Goal: Task Accomplishment & Management: Use online tool/utility

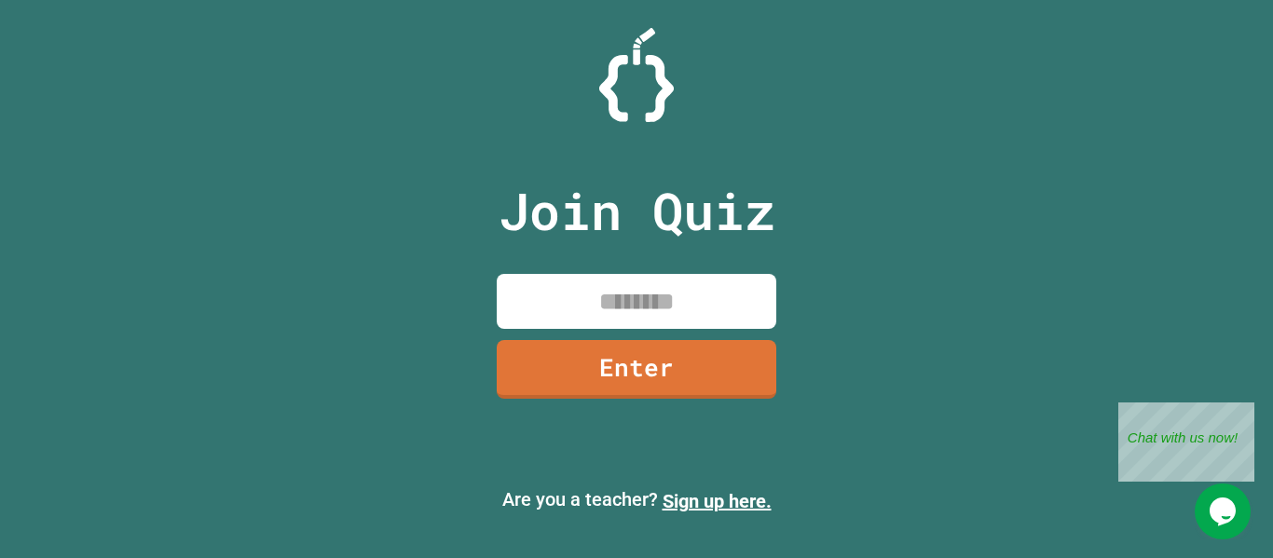
click at [1138, 36] on div at bounding box center [636, 75] width 1273 height 94
click at [717, 296] on input at bounding box center [637, 301] width 280 height 55
type input "********"
click at [678, 385] on link "Enter" at bounding box center [637, 369] width 280 height 59
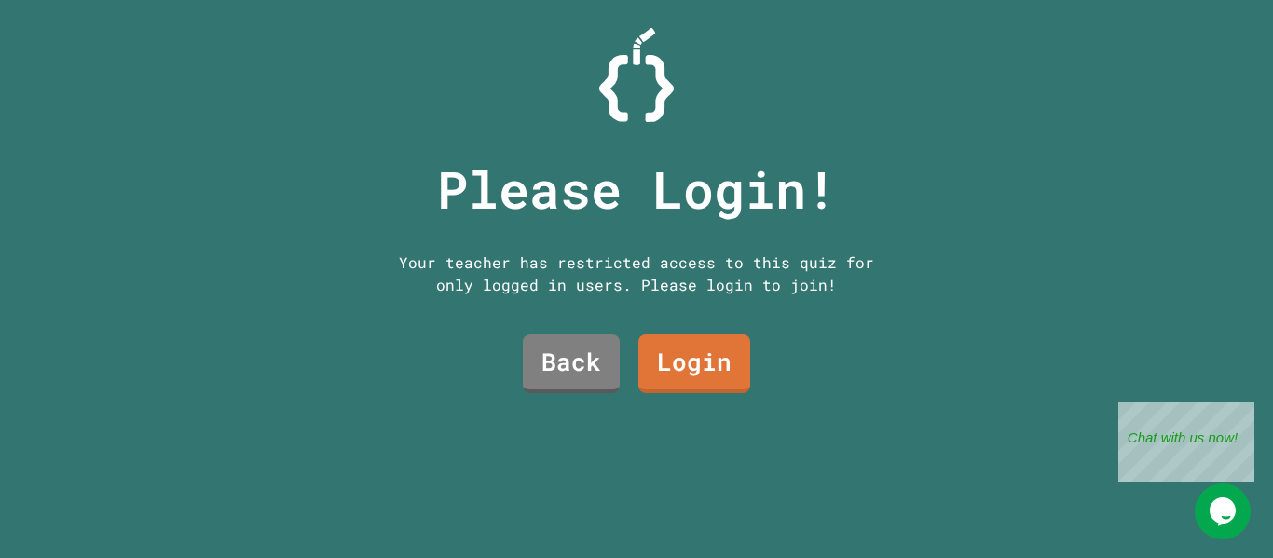
click at [710, 362] on link "Login" at bounding box center [694, 363] width 112 height 59
click at [685, 369] on link "Login" at bounding box center [694, 362] width 110 height 61
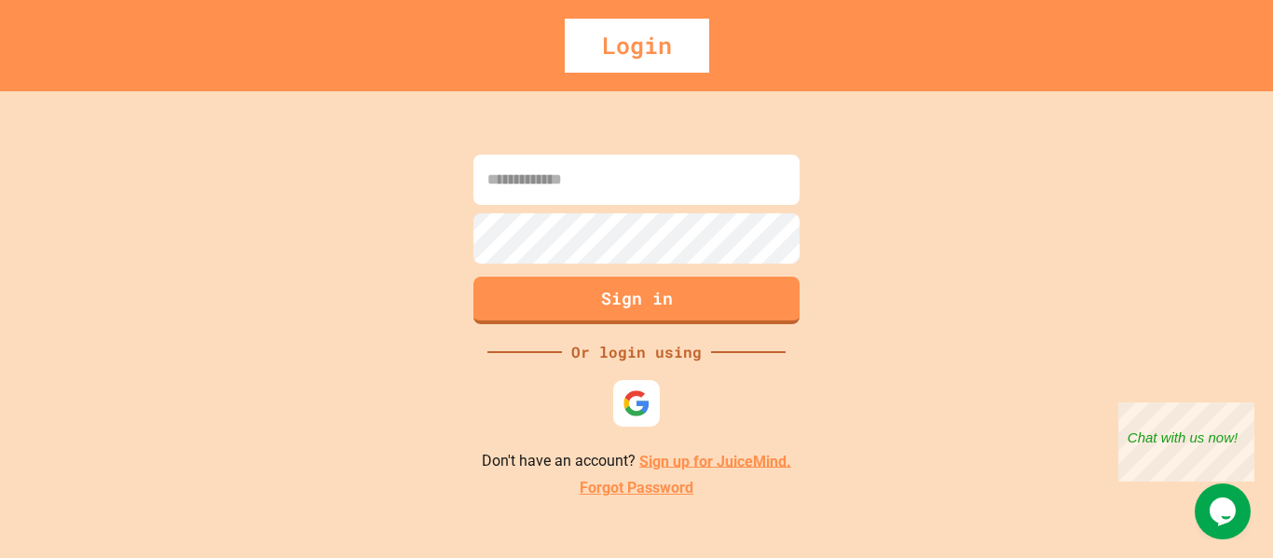
click at [759, 173] on input at bounding box center [636, 180] width 326 height 50
drag, startPoint x: 759, startPoint y: 173, endPoint x: 685, endPoint y: 369, distance: 209.4
click at [685, 369] on div "Sign in Or login using Don't have an account? Sign up for JuiceMind. Forgot Pas…" at bounding box center [636, 324] width 1273 height 467
click at [741, 201] on input at bounding box center [636, 180] width 326 height 50
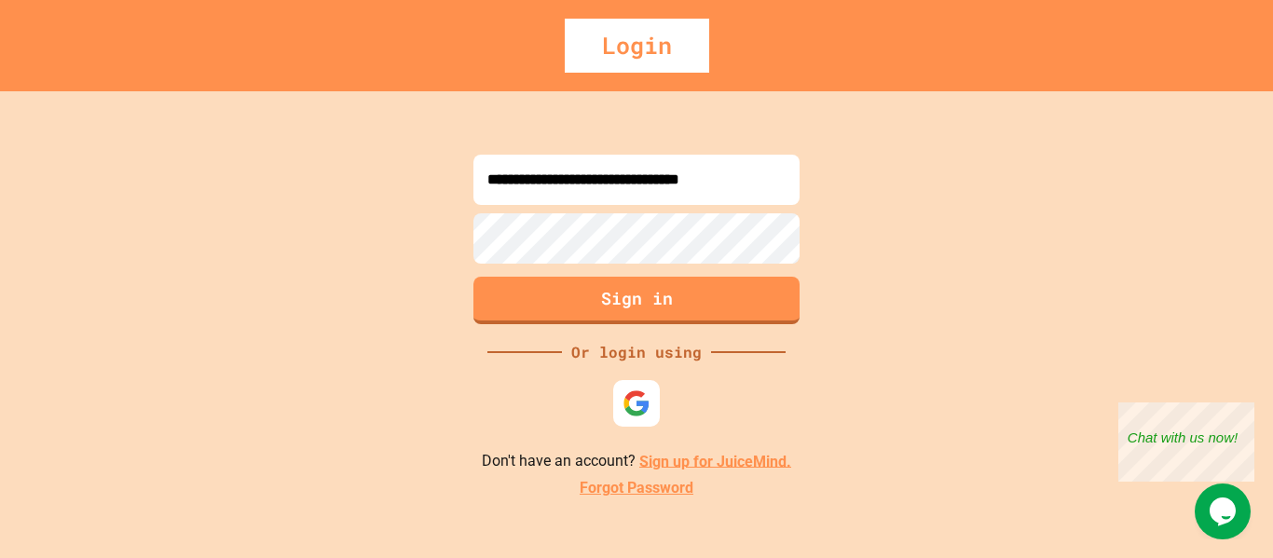
type input "**********"
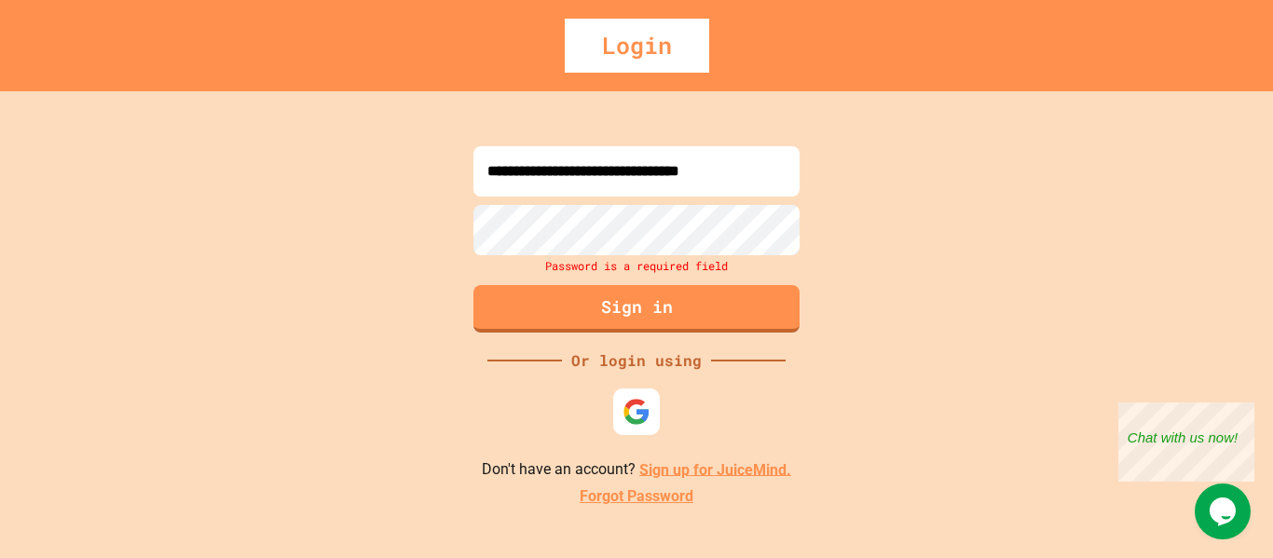
click at [678, 466] on link "Sign up for JuiceMind." at bounding box center [715, 469] width 152 height 18
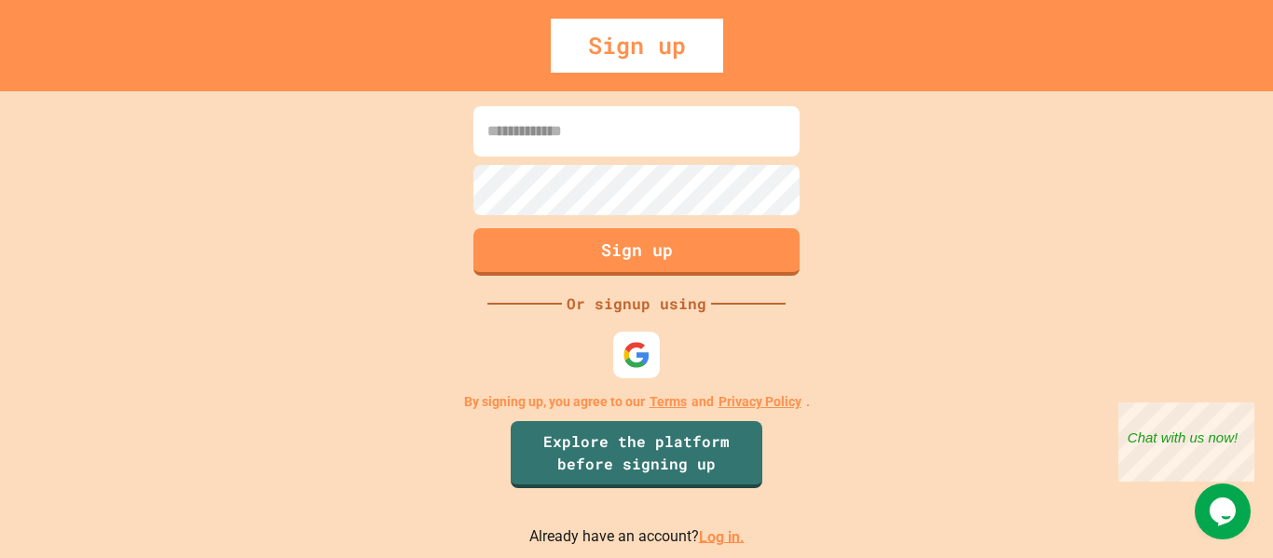
click at [629, 137] on input at bounding box center [636, 131] width 326 height 50
click at [483, 135] on input "**********" at bounding box center [636, 131] width 326 height 50
type input "**********"
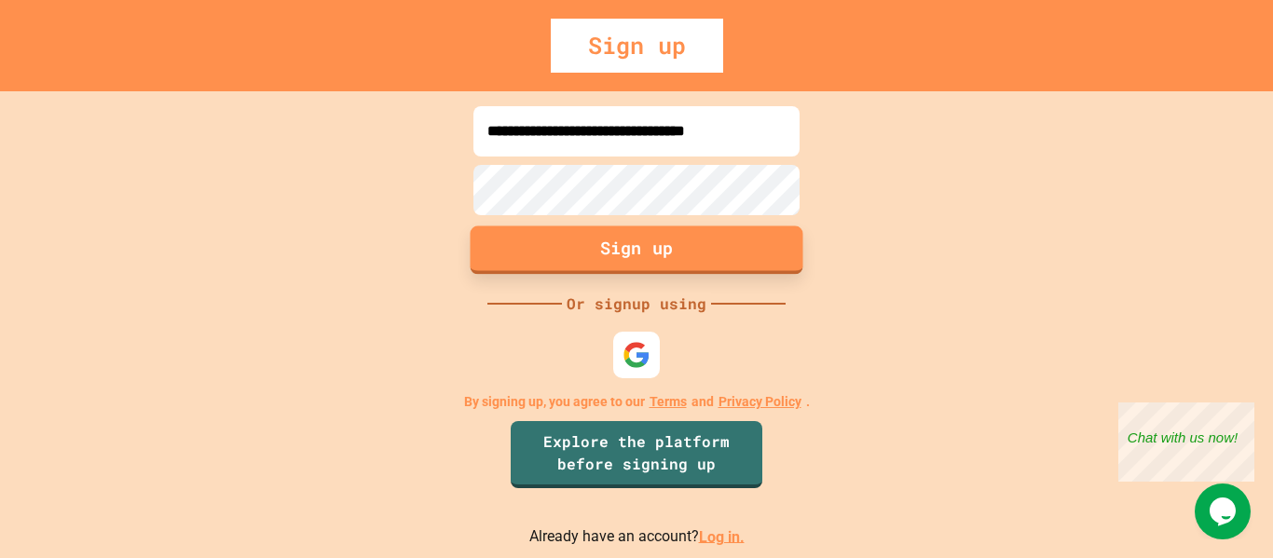
click at [609, 253] on button "Sign up" at bounding box center [637, 249] width 333 height 48
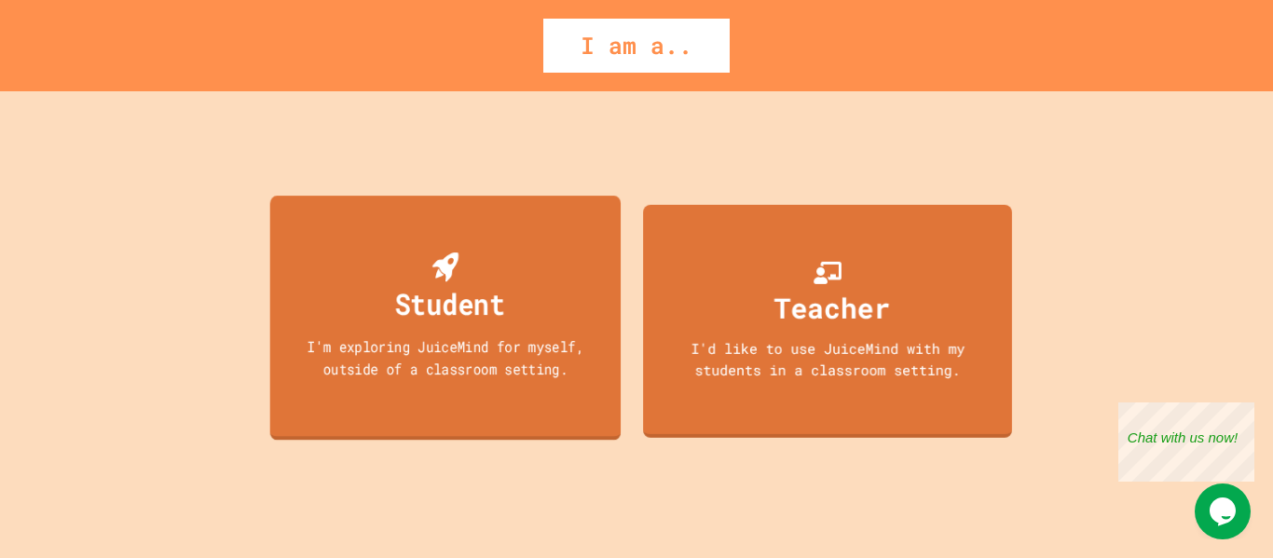
click at [573, 312] on div "Student I'm exploring JuiceMind for myself, outside of a classroom setting." at bounding box center [445, 318] width 351 height 245
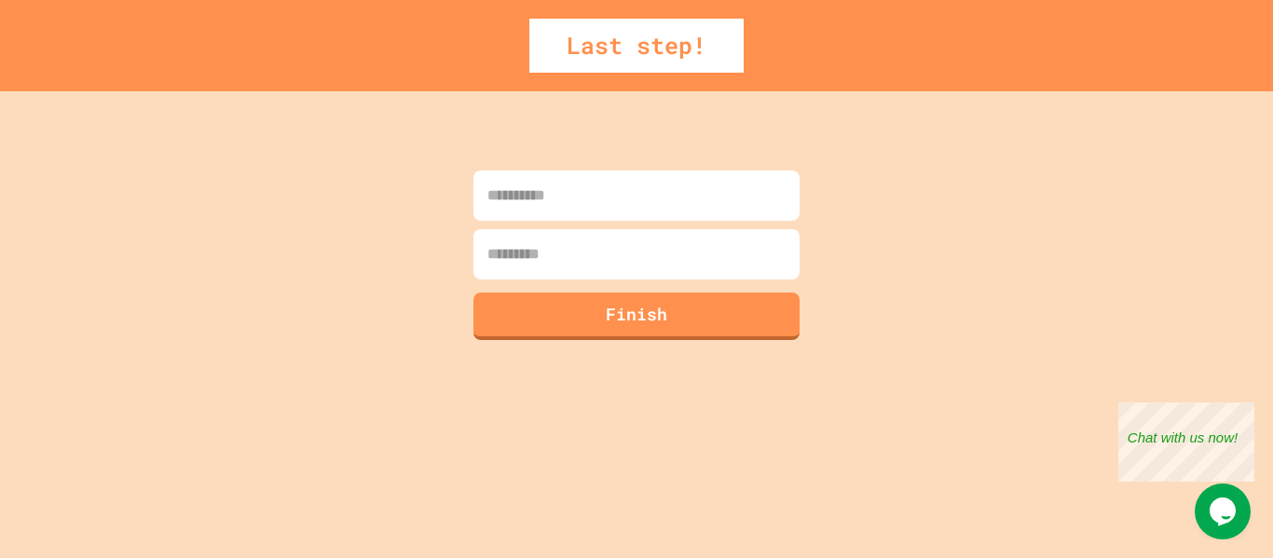
click at [618, 211] on input at bounding box center [636, 196] width 326 height 50
type input "******"
click at [619, 260] on input at bounding box center [636, 254] width 326 height 50
type input "**********"
click at [646, 310] on button "Finish" at bounding box center [637, 314] width 333 height 48
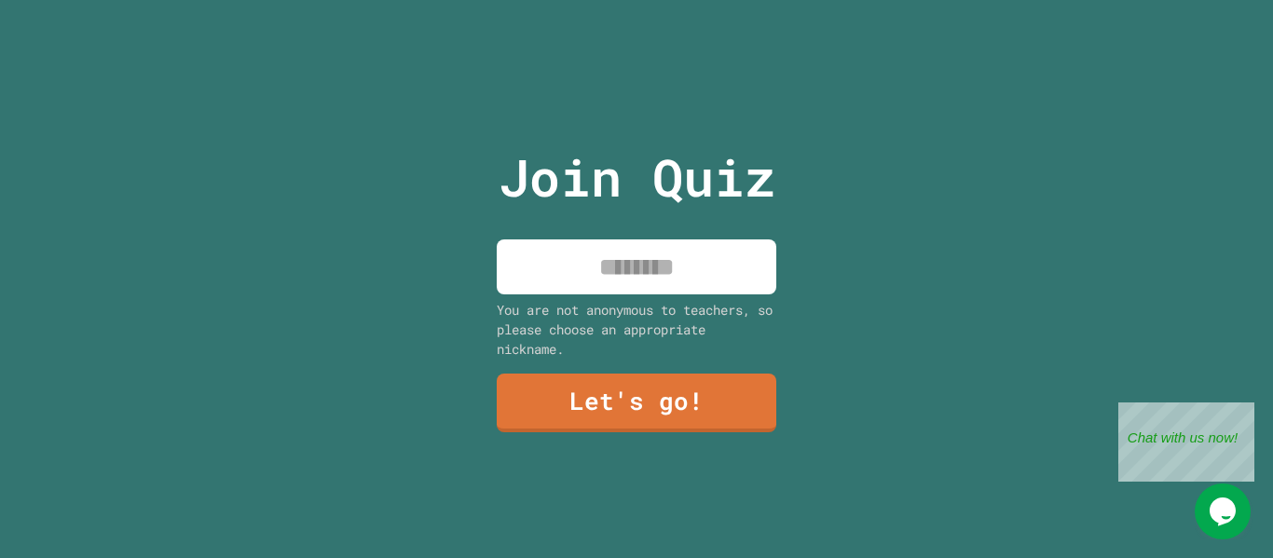
click at [671, 253] on input at bounding box center [637, 266] width 280 height 55
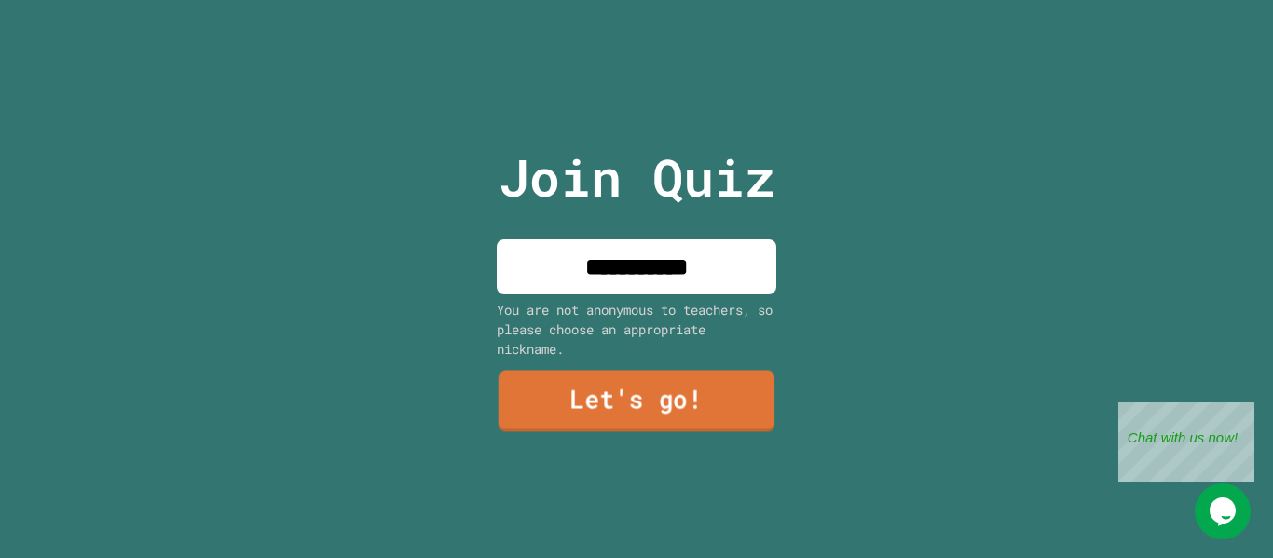
type input "**********"
click at [689, 386] on link "Let's go!" at bounding box center [636, 401] width 277 height 61
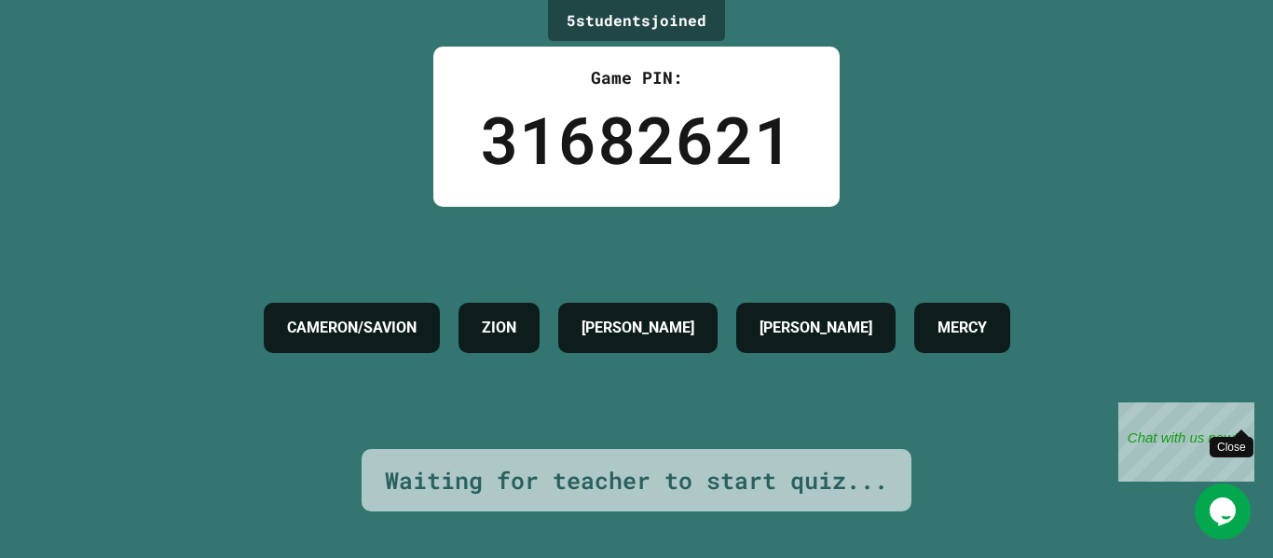
click at [1241, 410] on div "Close" at bounding box center [1240, 414] width 23 height 23
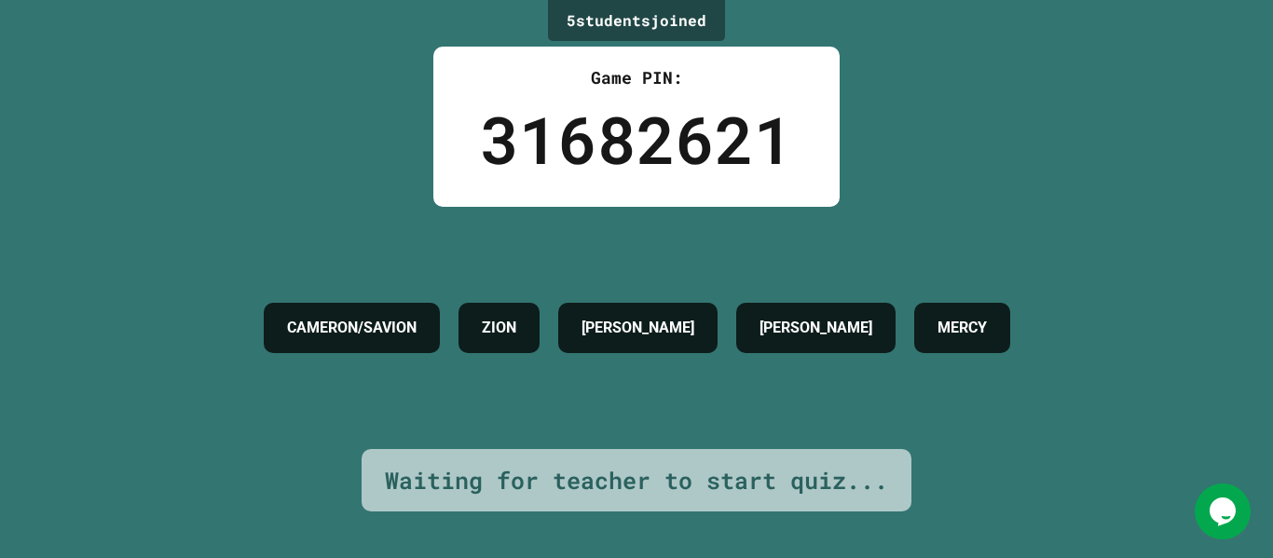
click at [1222, 512] on icon "Chat widget" at bounding box center [1222, 512] width 26 height 28
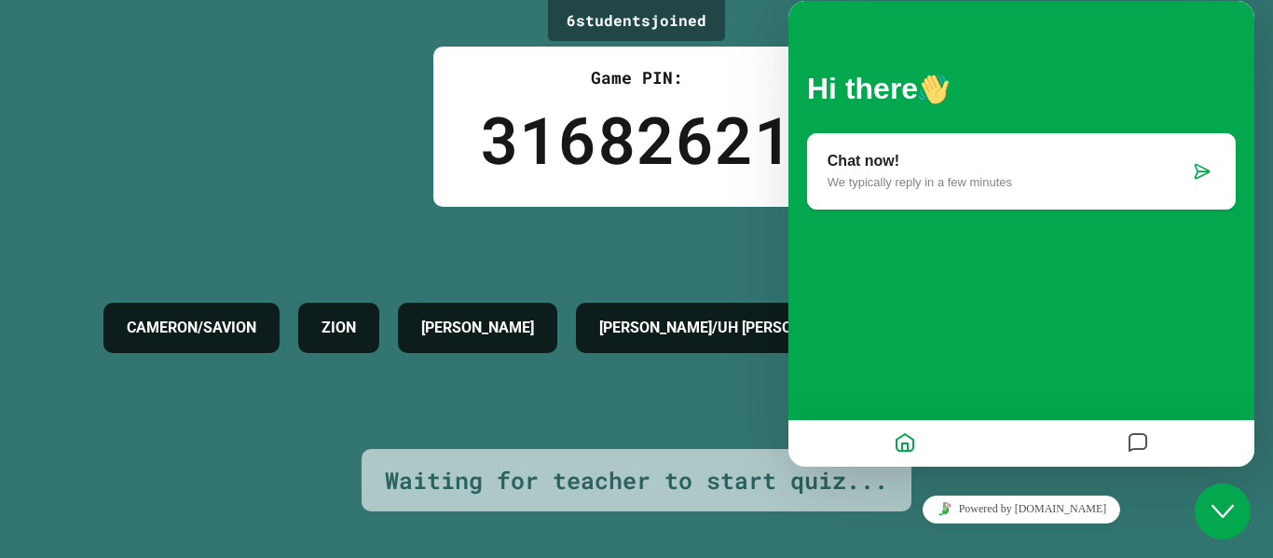
click at [1222, 503] on icon "Close Chat This icon closes the chat window." at bounding box center [1222, 511] width 22 height 22
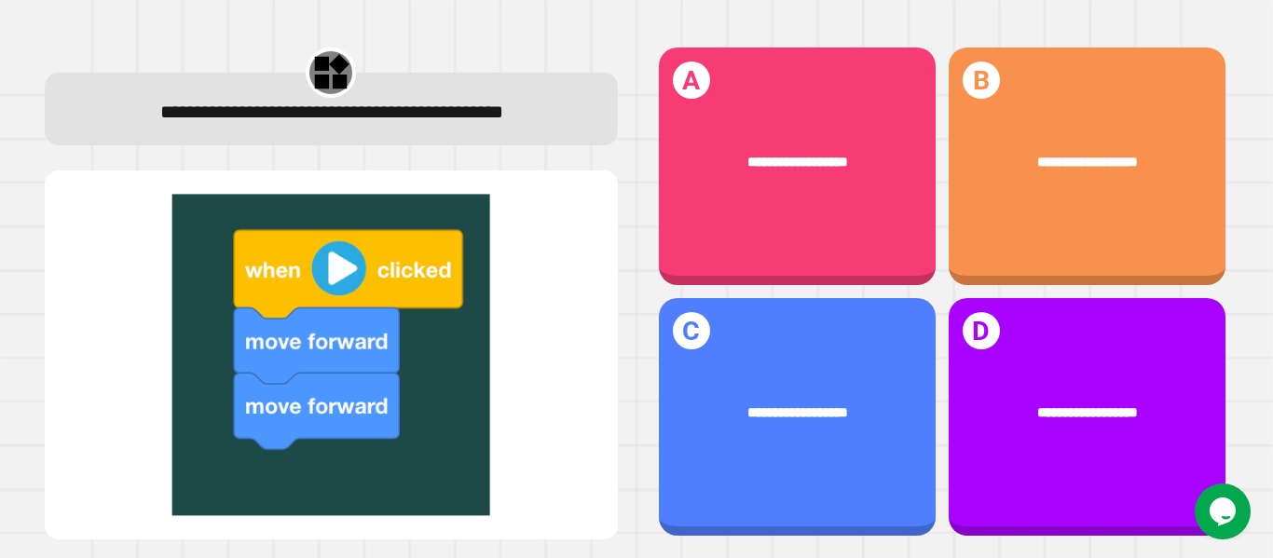
click at [716, 204] on div "**********" at bounding box center [797, 167] width 277 height 238
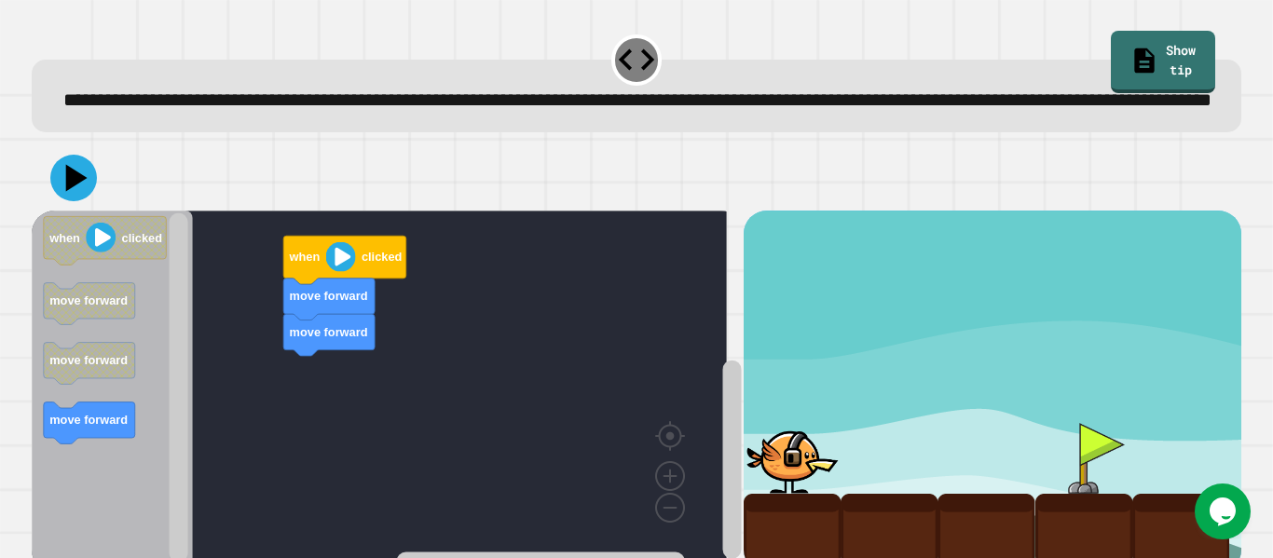
click at [728, 211] on div at bounding box center [636, 177] width 1209 height 65
click at [345, 272] on image "Blockly Workspace" at bounding box center [341, 257] width 30 height 30
click at [62, 193] on icon at bounding box center [74, 178] width 56 height 56
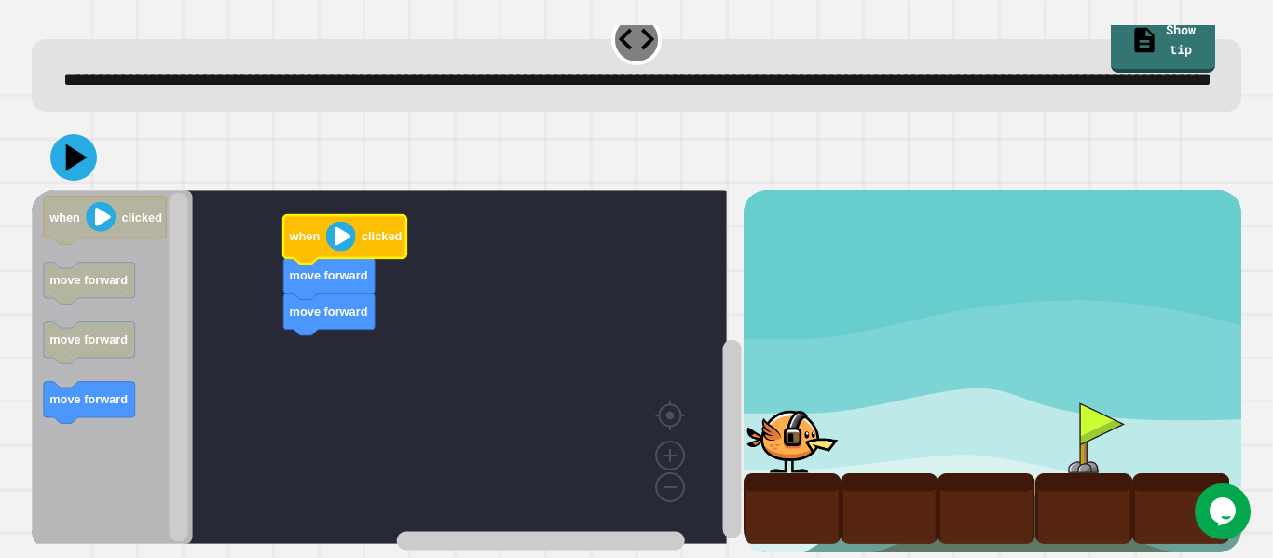
scroll to position [72, 0]
click at [272, 356] on div "move forward move forward when clicked when clicked move forward move forward m…" at bounding box center [387, 371] width 711 height 362
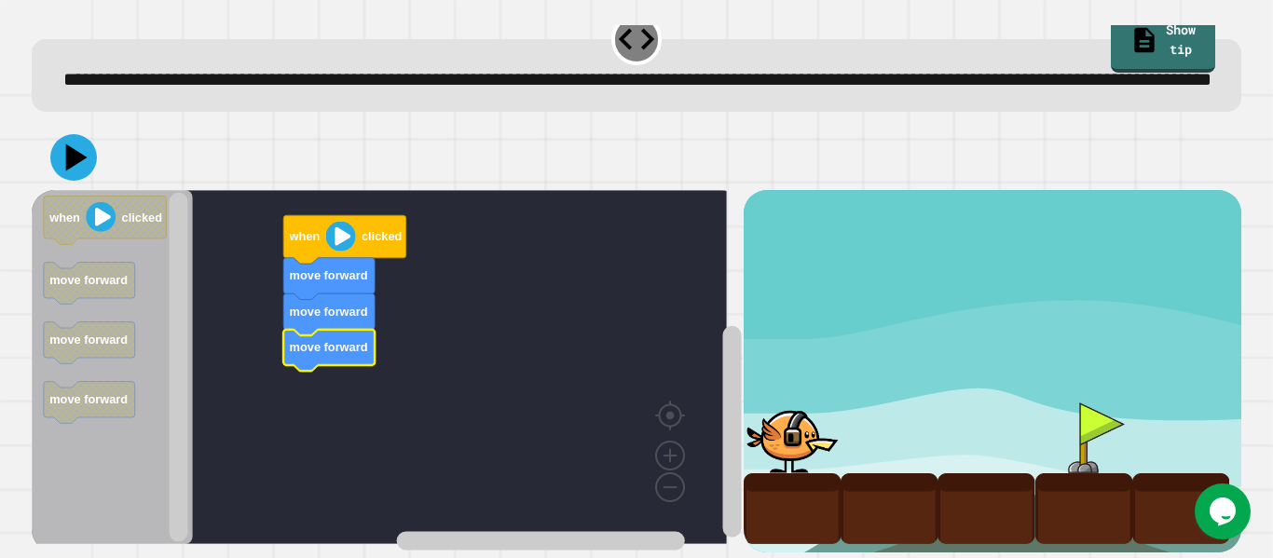
scroll to position [58, 0]
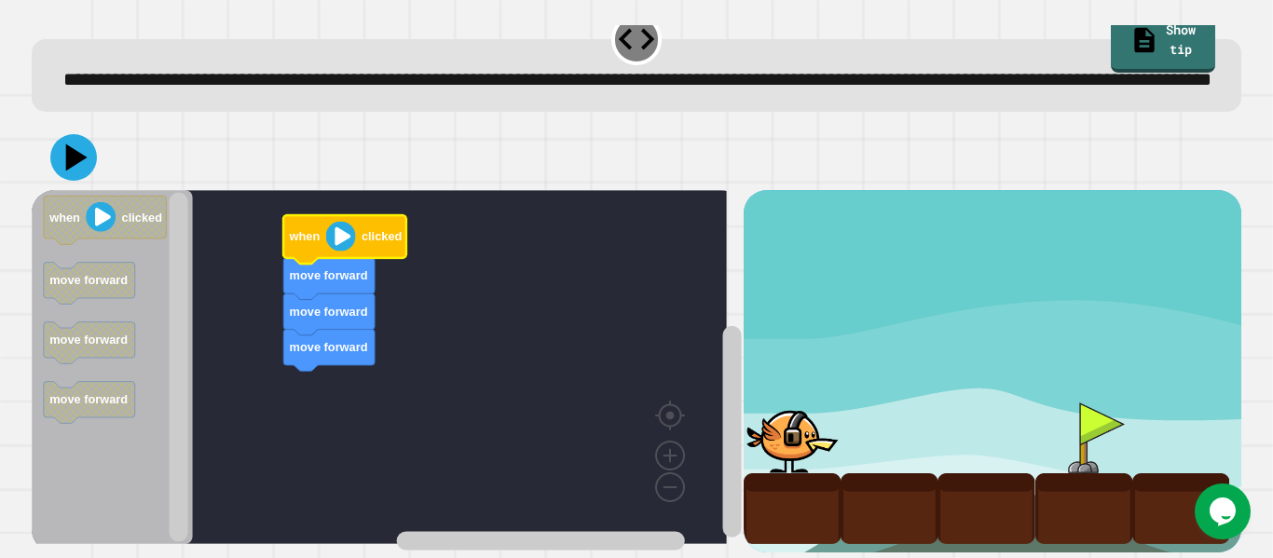
click at [345, 237] on image "Blockly Workspace" at bounding box center [341, 237] width 30 height 30
click at [72, 149] on icon at bounding box center [76, 158] width 25 height 32
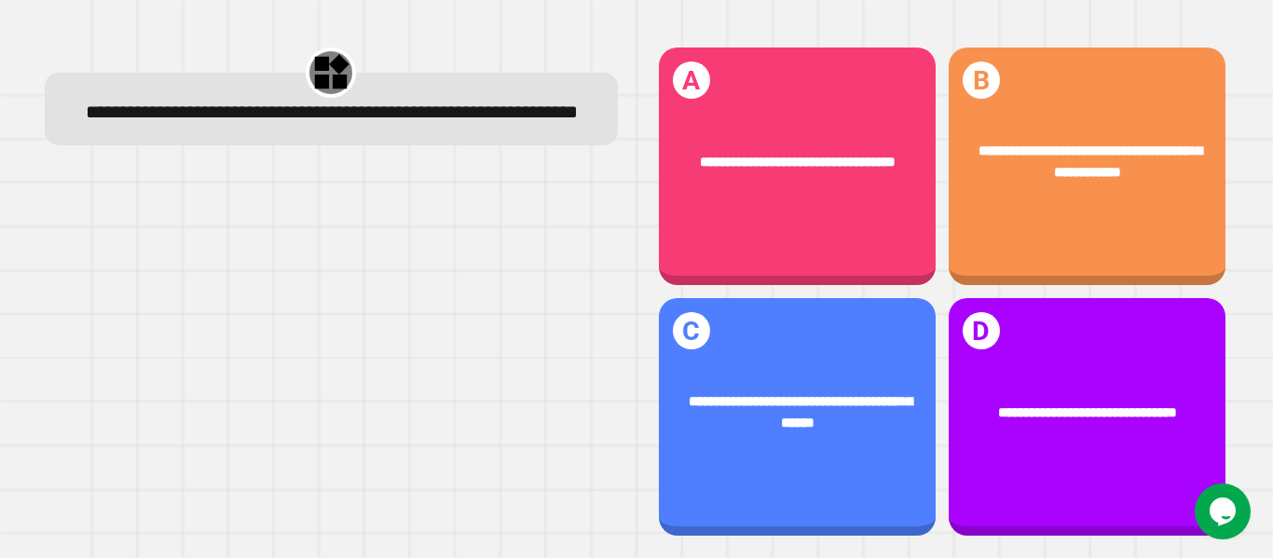
click at [1152, 140] on div "**********" at bounding box center [1087, 161] width 220 height 43
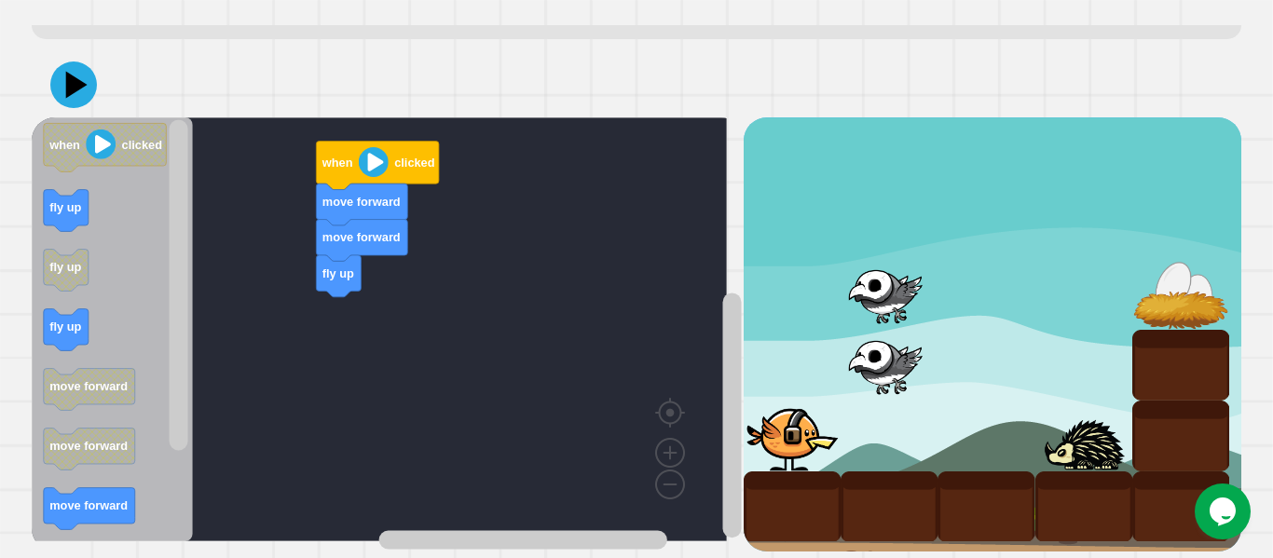
scroll to position [140, 0]
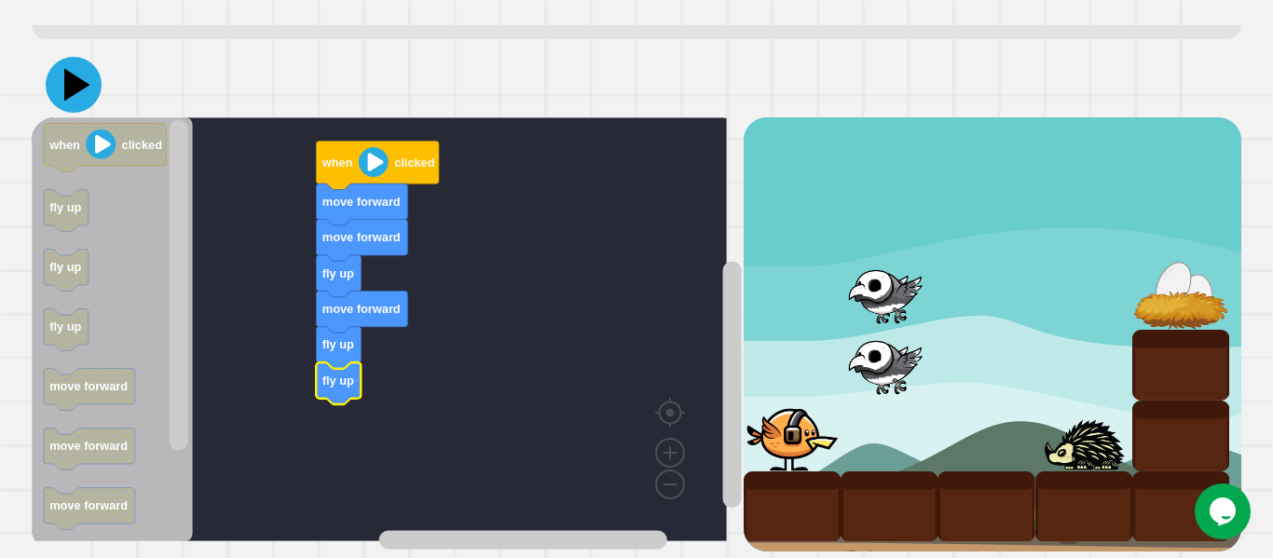
click at [88, 73] on icon at bounding box center [74, 85] width 56 height 56
click at [76, 69] on icon at bounding box center [77, 85] width 26 height 33
click at [90, 60] on icon at bounding box center [74, 85] width 56 height 56
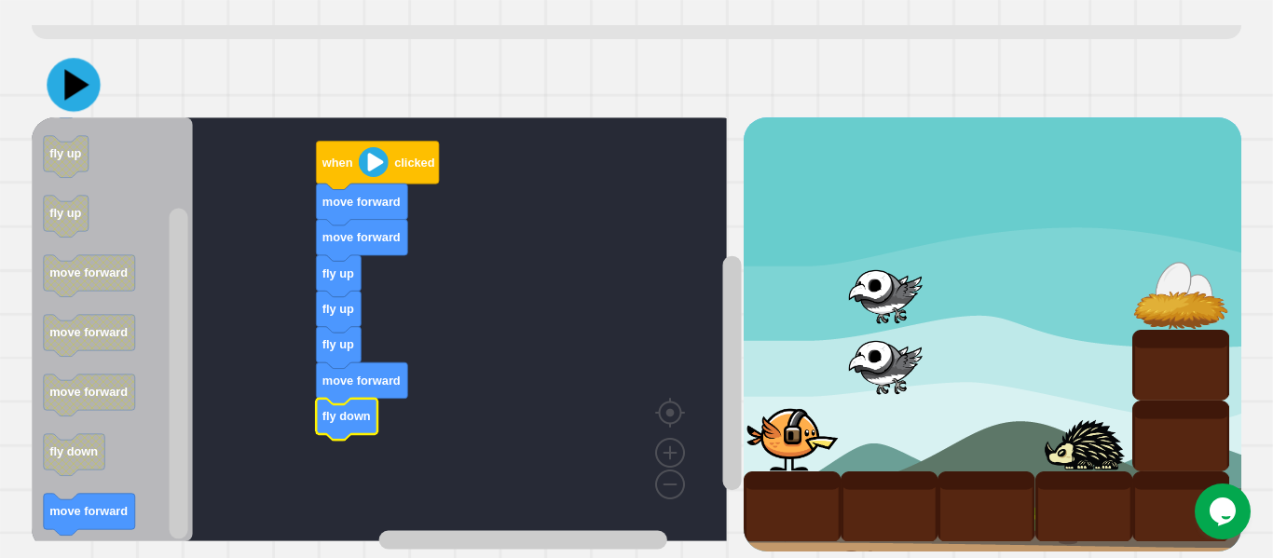
click at [92, 66] on icon at bounding box center [73, 84] width 53 height 53
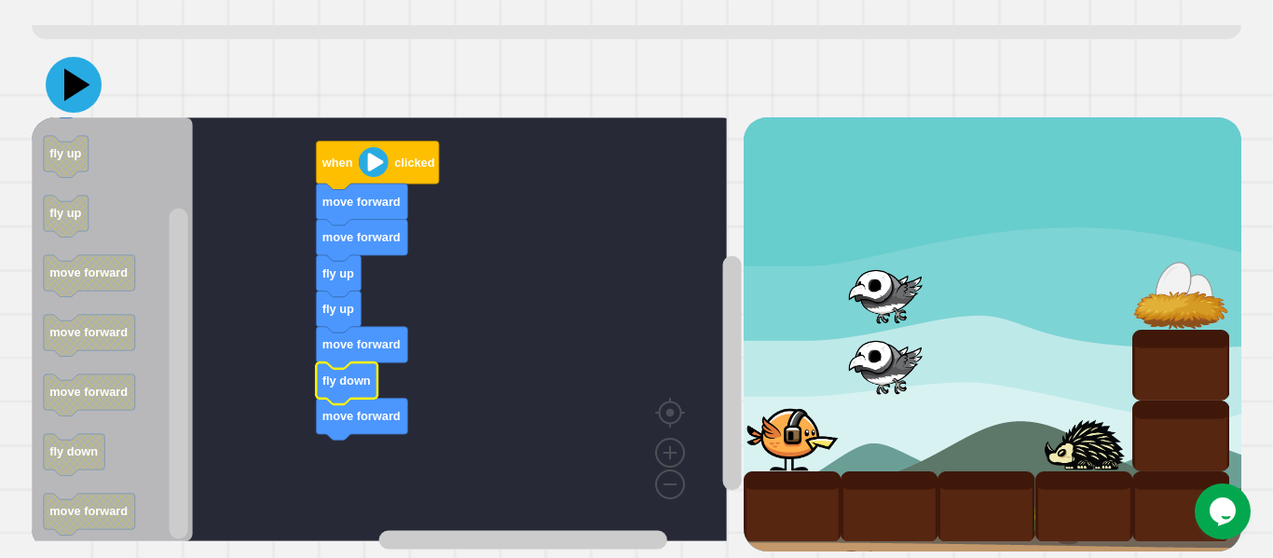
click at [84, 69] on icon at bounding box center [74, 85] width 56 height 56
click at [168, 380] on g "Blockly Workspace" at bounding box center [178, 329] width 23 height 419
click at [655, 74] on div at bounding box center [636, 84] width 1209 height 65
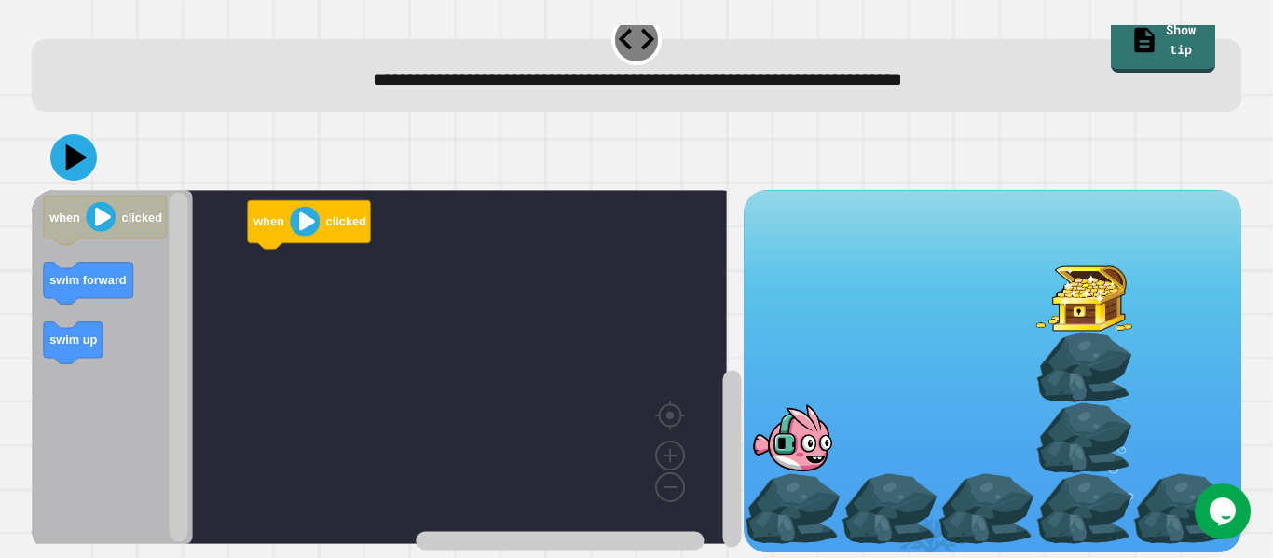
scroll to position [42, 0]
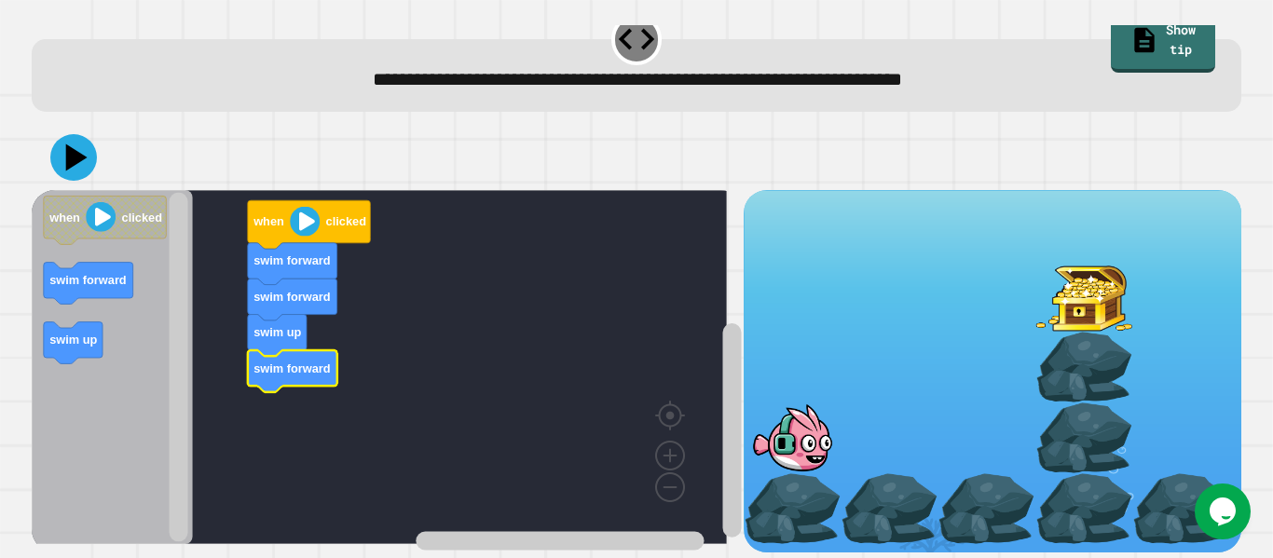
click at [69, 143] on icon at bounding box center [76, 156] width 21 height 27
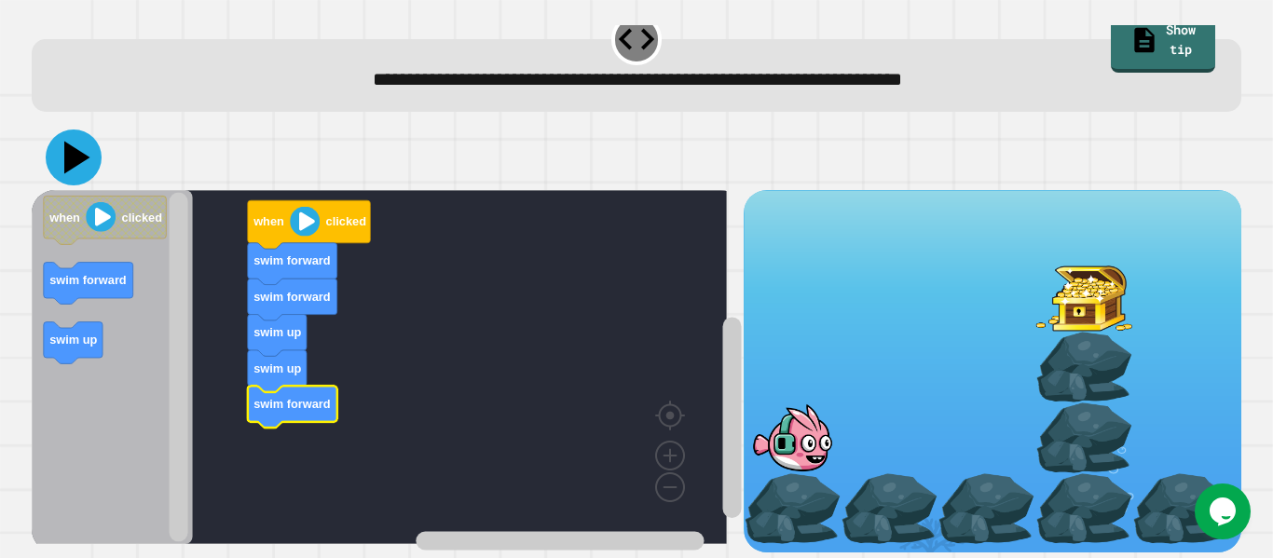
click at [61, 138] on icon at bounding box center [74, 158] width 56 height 56
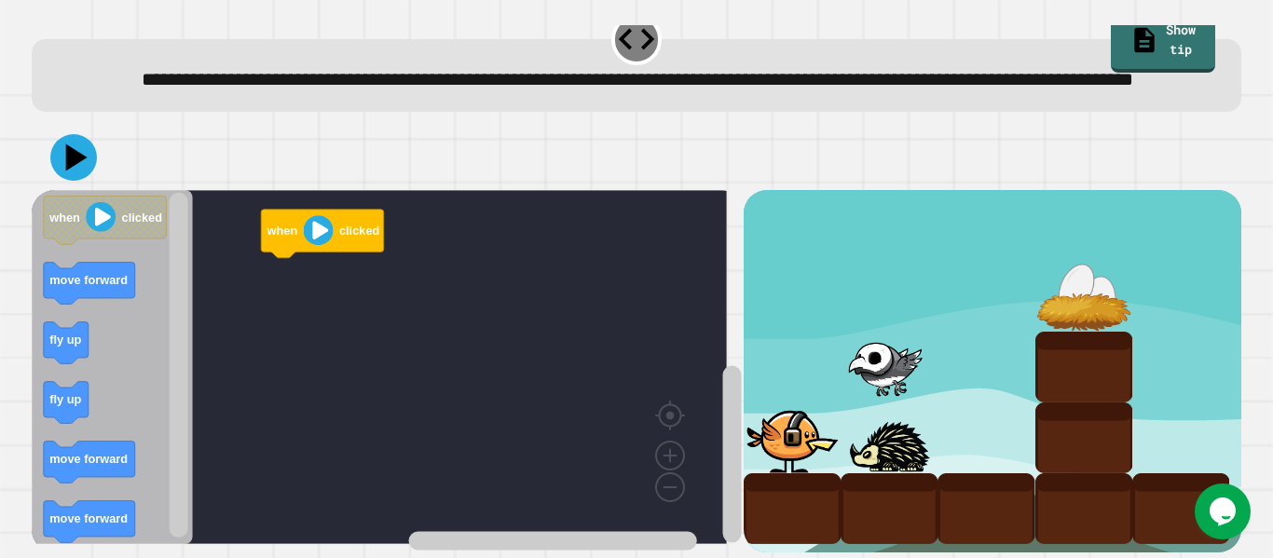
scroll to position [72, 0]
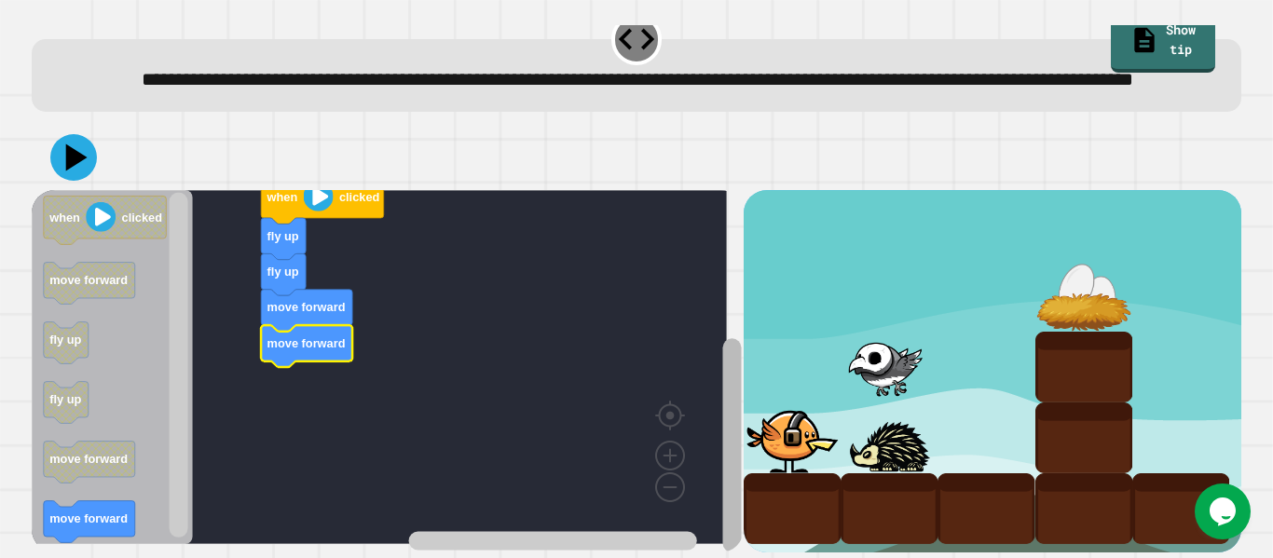
click at [720, 401] on g "Blockly Workspace" at bounding box center [731, 388] width 23 height 330
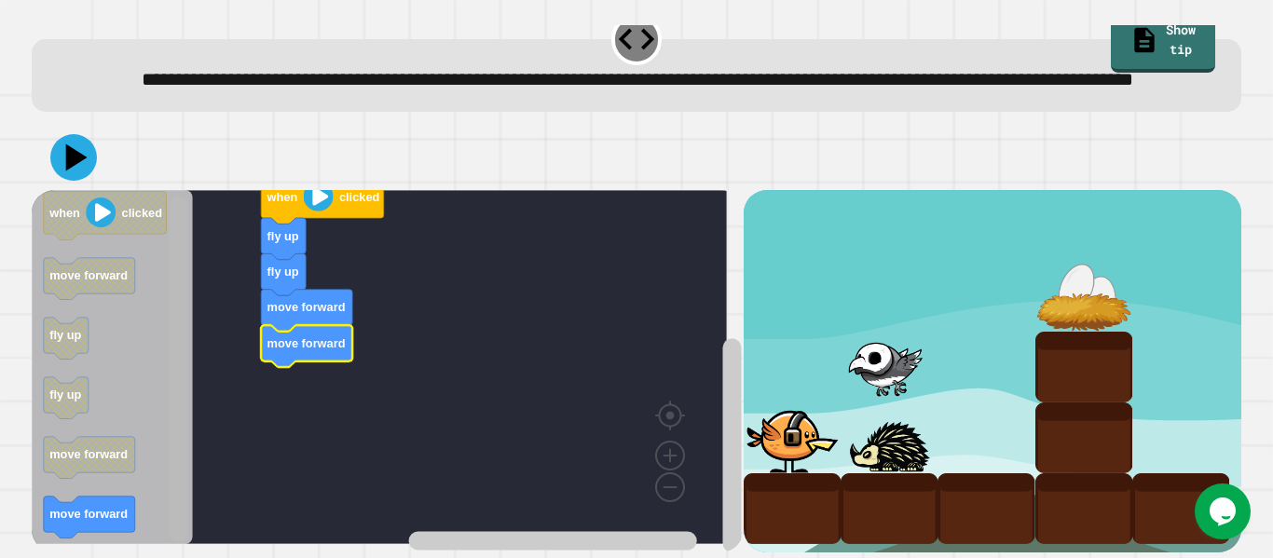
click at [179, 511] on rect "Blockly Workspace" at bounding box center [179, 369] width 19 height 345
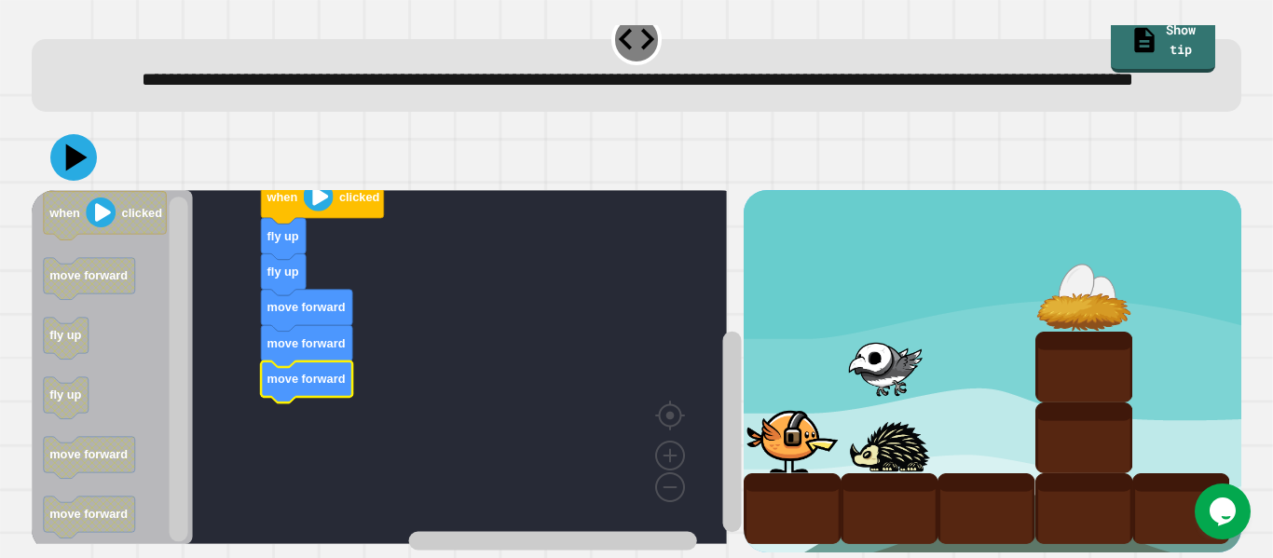
click at [74, 146] on icon at bounding box center [73, 157] width 47 height 47
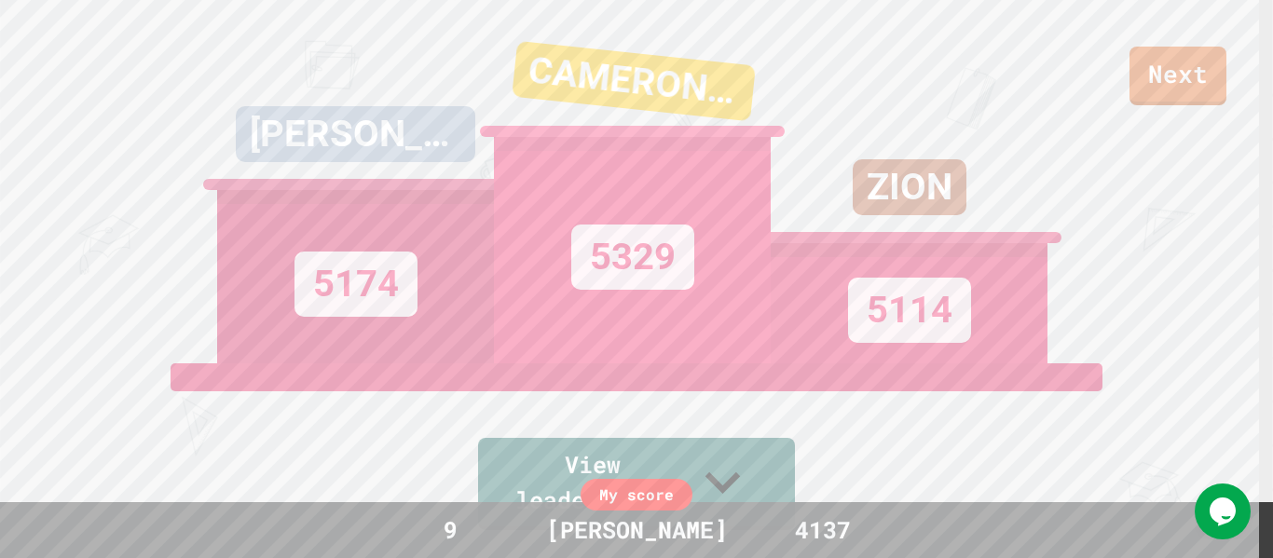
click at [1161, 99] on link "Next" at bounding box center [1177, 76] width 97 height 59
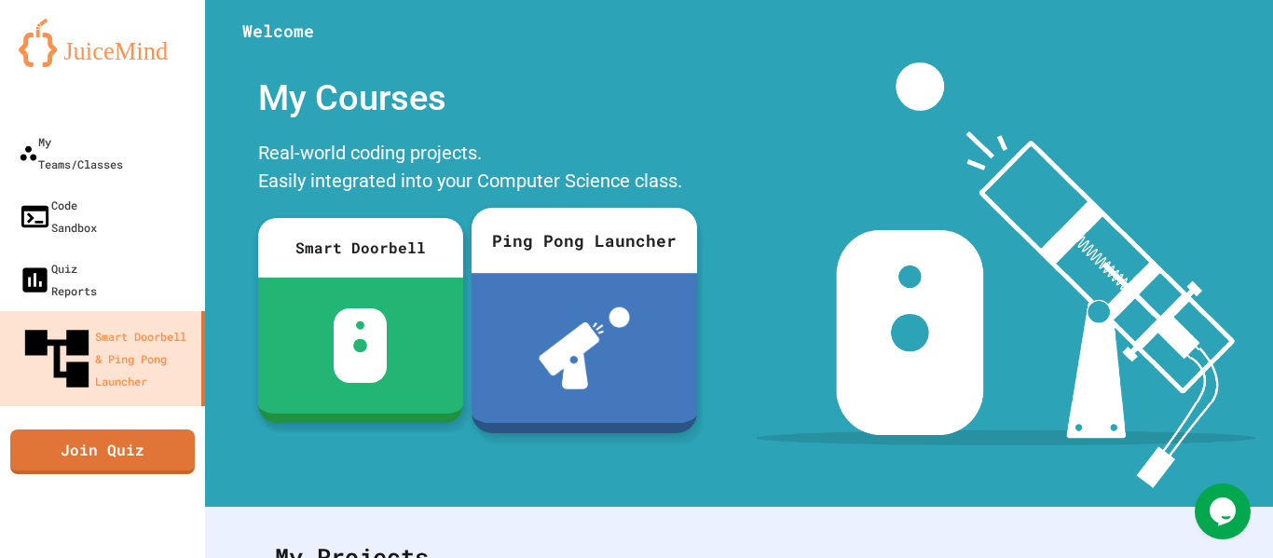
click at [77, 430] on link "Join Quiz" at bounding box center [102, 452] width 184 height 45
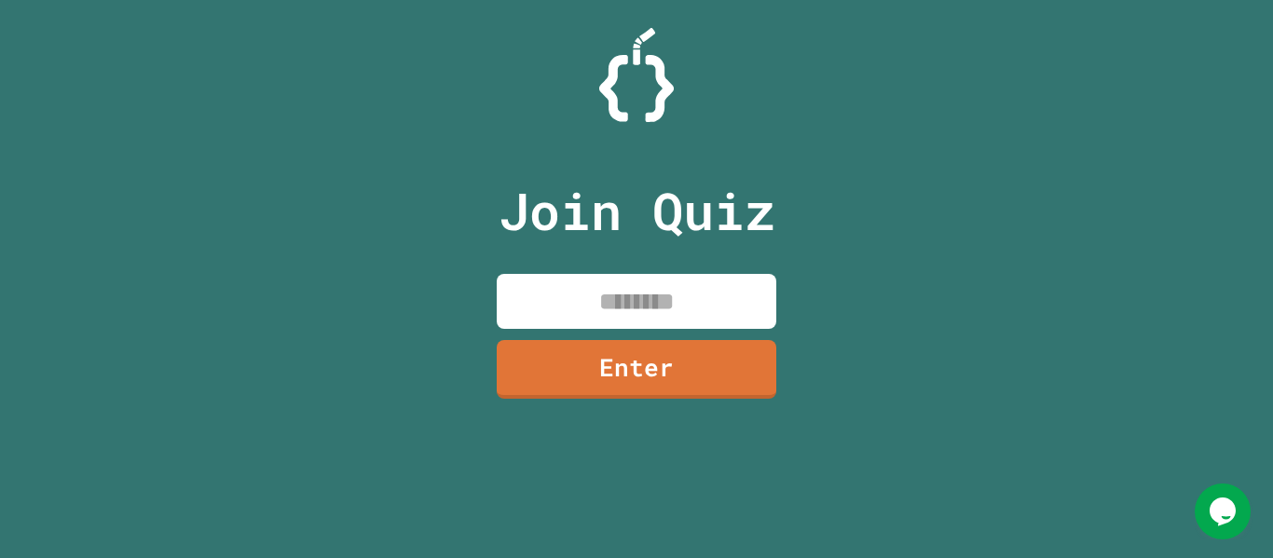
click at [670, 274] on input at bounding box center [637, 301] width 280 height 55
type input "********"
click at [723, 389] on link "Enter" at bounding box center [637, 369] width 280 height 59
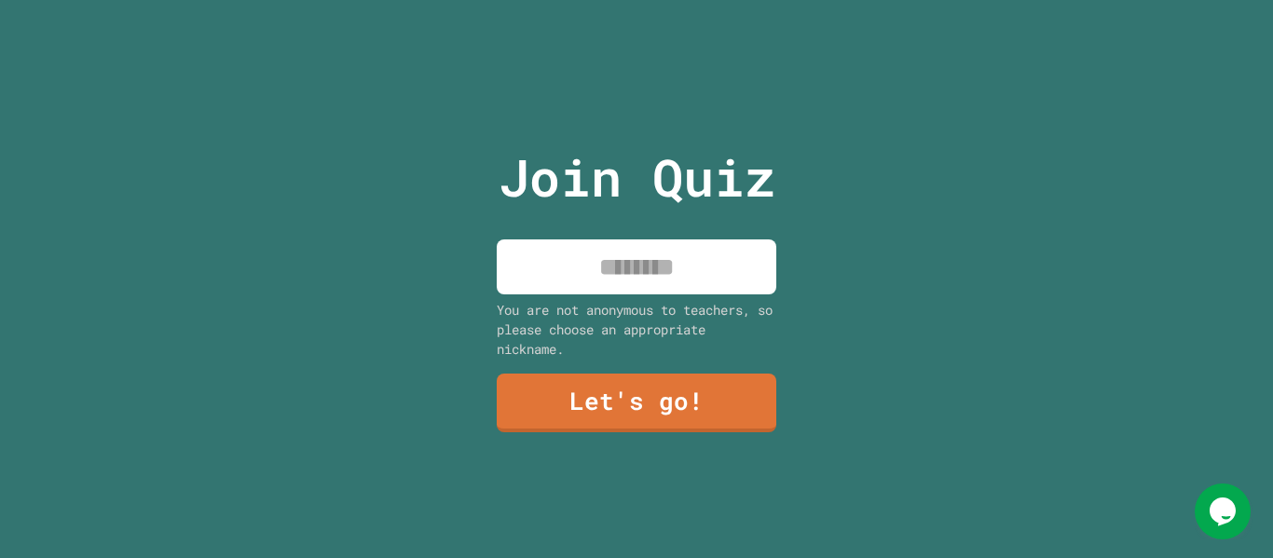
click at [691, 261] on input at bounding box center [637, 266] width 280 height 55
click at [591, 265] on input "*******" at bounding box center [637, 266] width 280 height 55
type input "**********"
click at [709, 396] on link "Let's go!" at bounding box center [637, 403] width 280 height 59
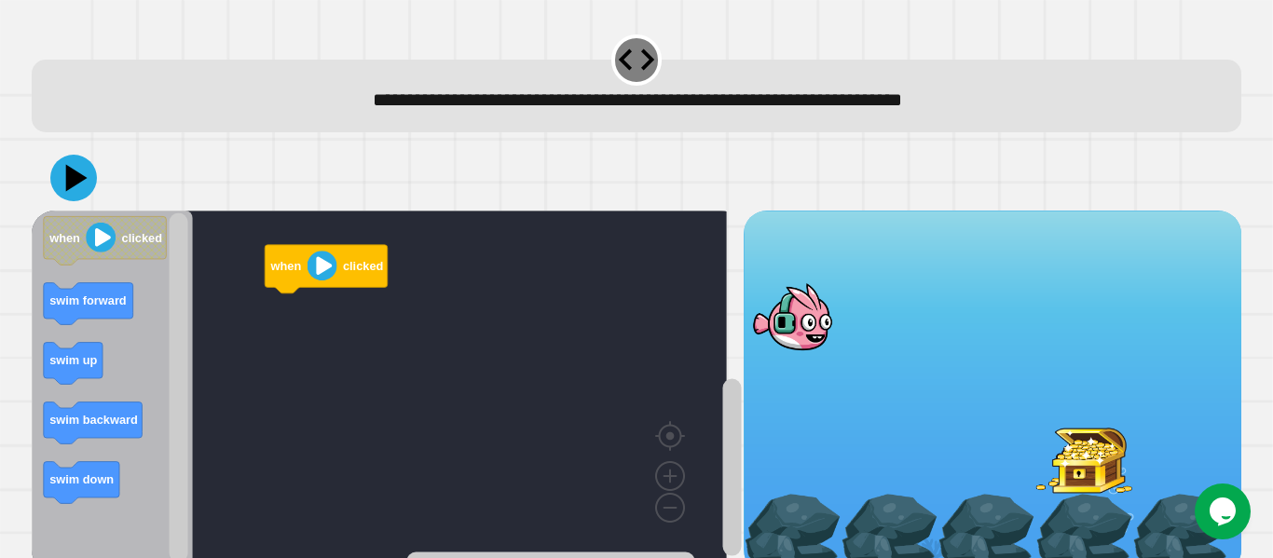
scroll to position [5, 0]
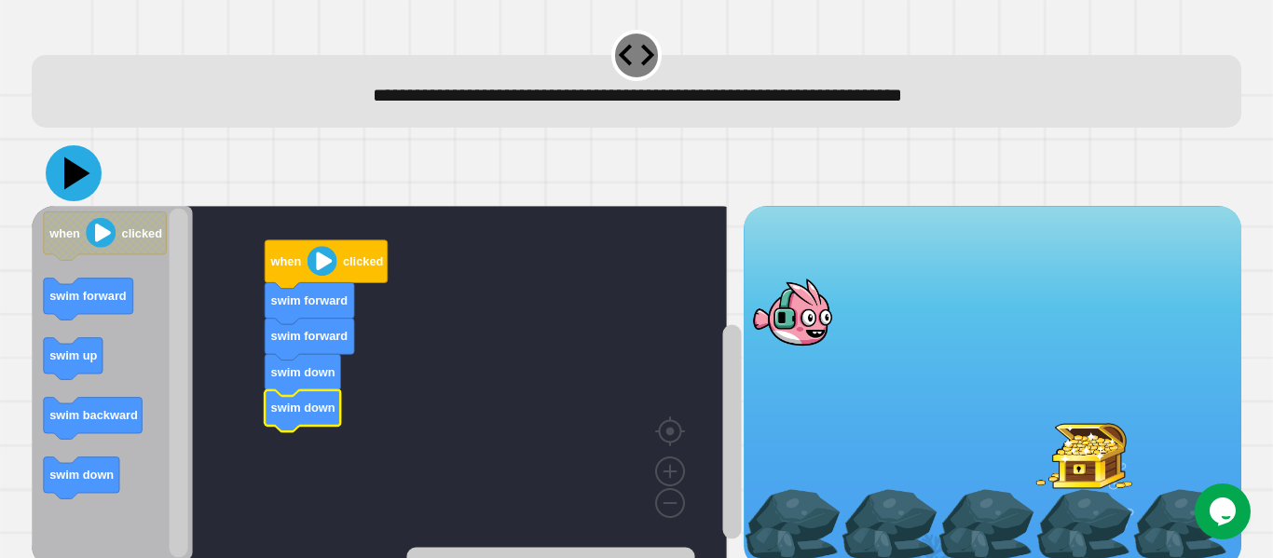
click at [92, 181] on icon at bounding box center [74, 173] width 56 height 56
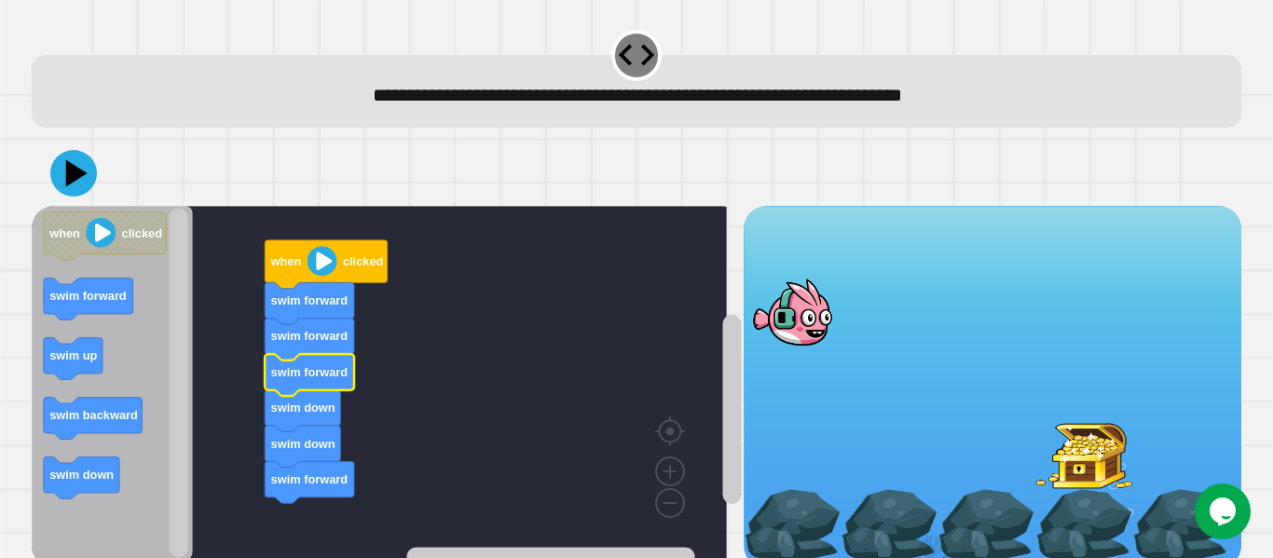
click at [322, 378] on text "swim forward" at bounding box center [309, 372] width 77 height 14
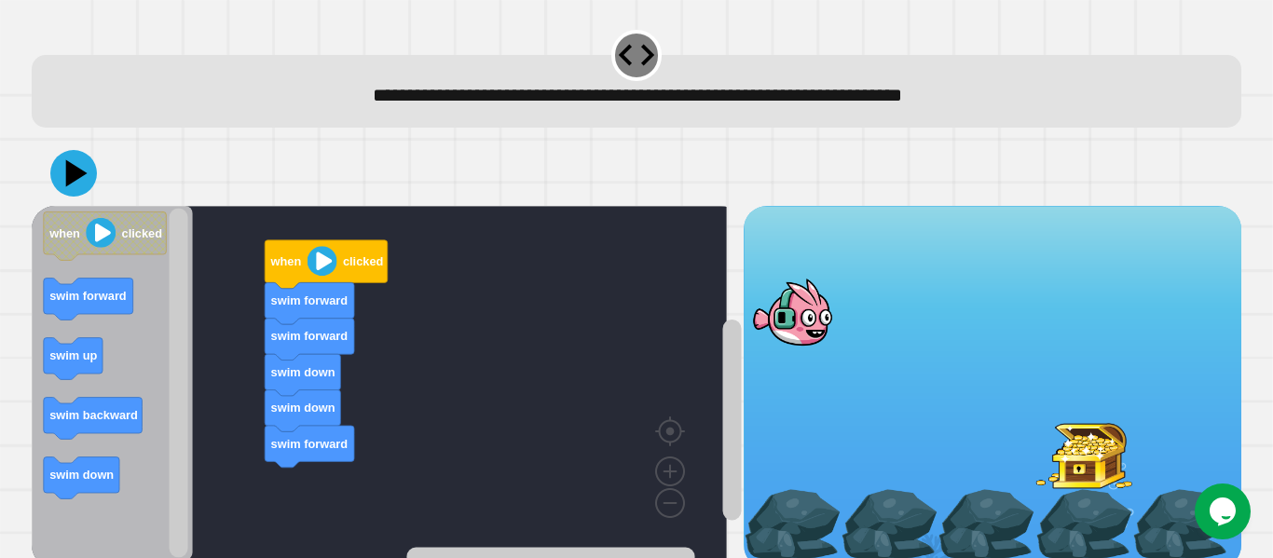
click at [79, 188] on icon at bounding box center [73, 173] width 47 height 47
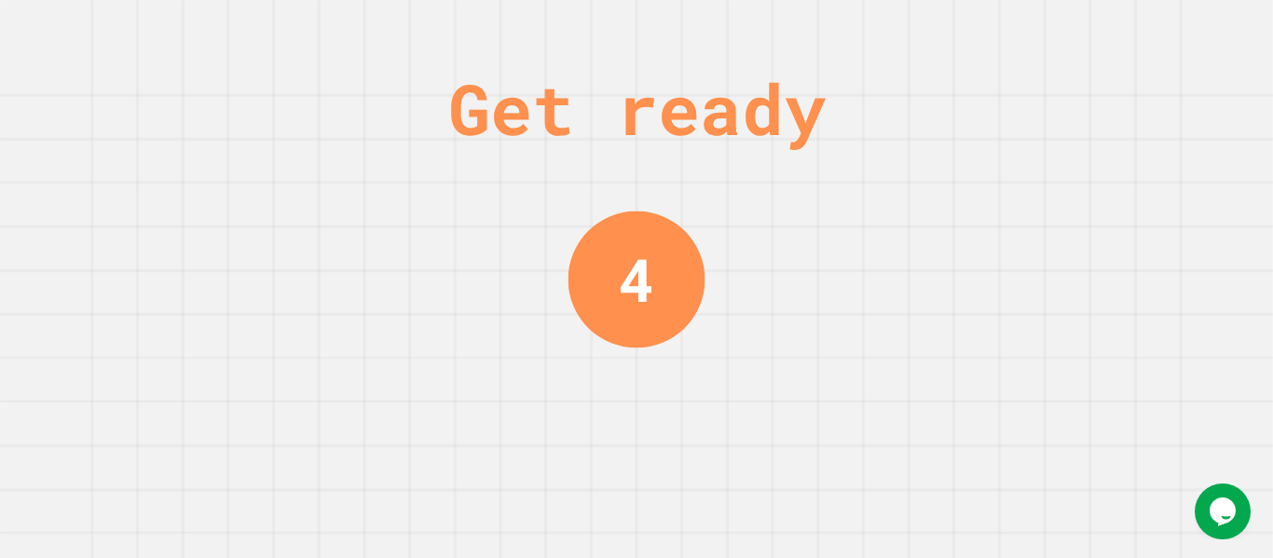
scroll to position [0, 0]
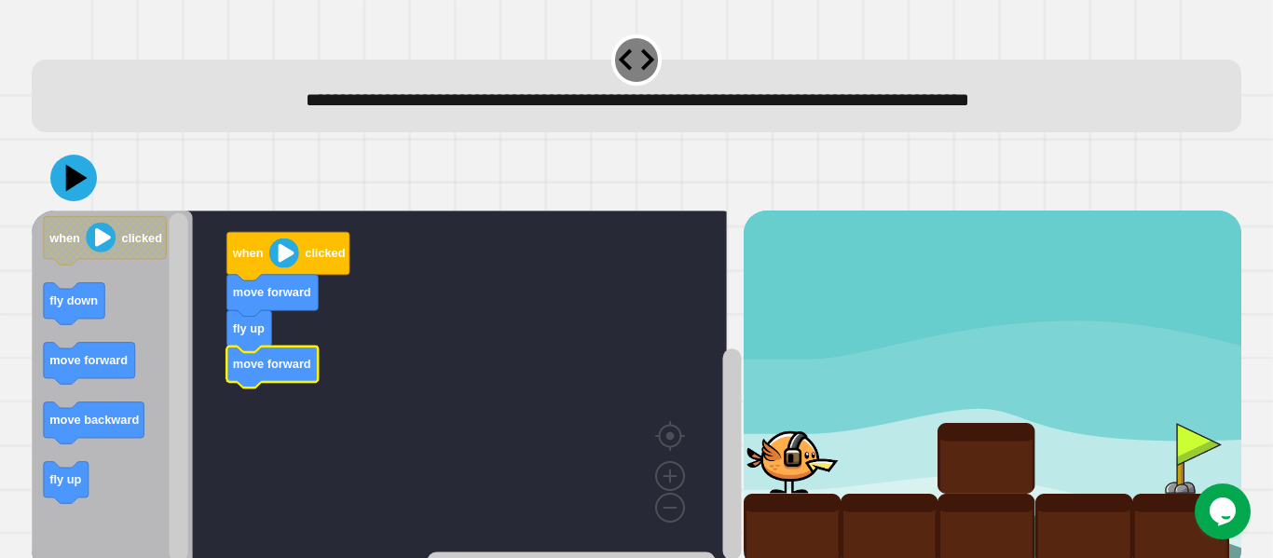
click at [89, 203] on div at bounding box center [636, 177] width 1209 height 65
click at [76, 185] on icon at bounding box center [77, 178] width 26 height 33
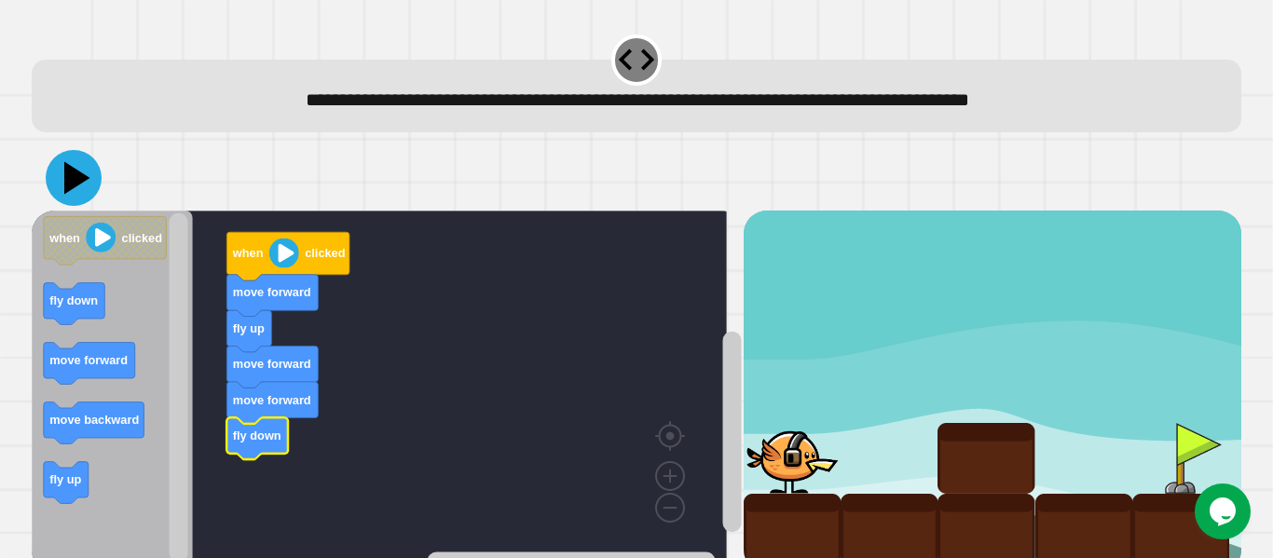
click at [78, 182] on icon at bounding box center [77, 178] width 26 height 33
click at [89, 171] on icon at bounding box center [74, 178] width 56 height 56
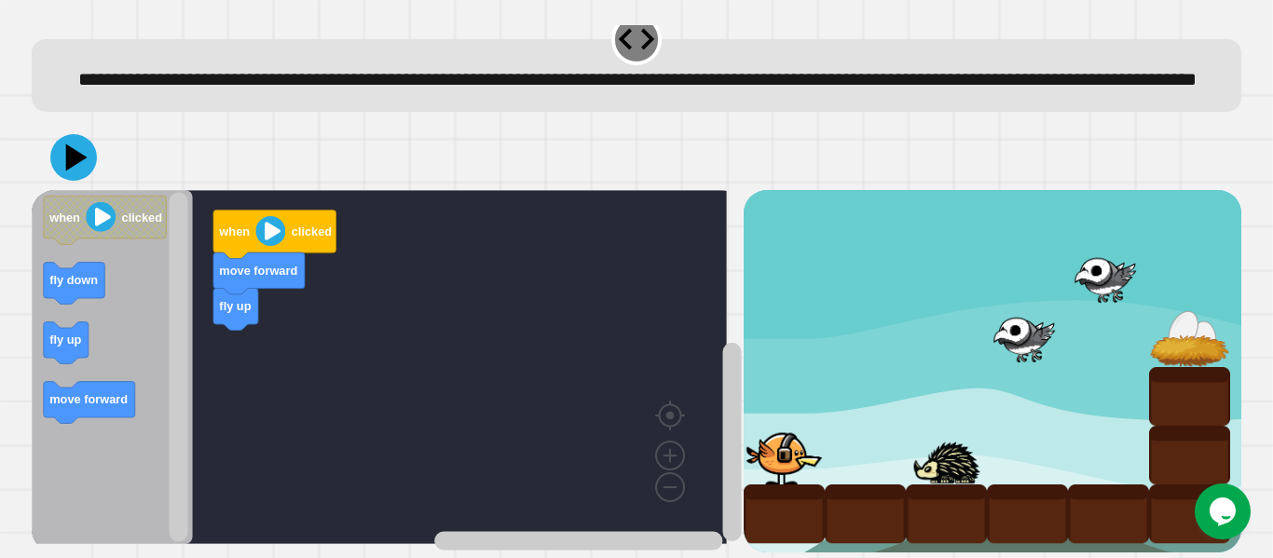
scroll to position [72, 0]
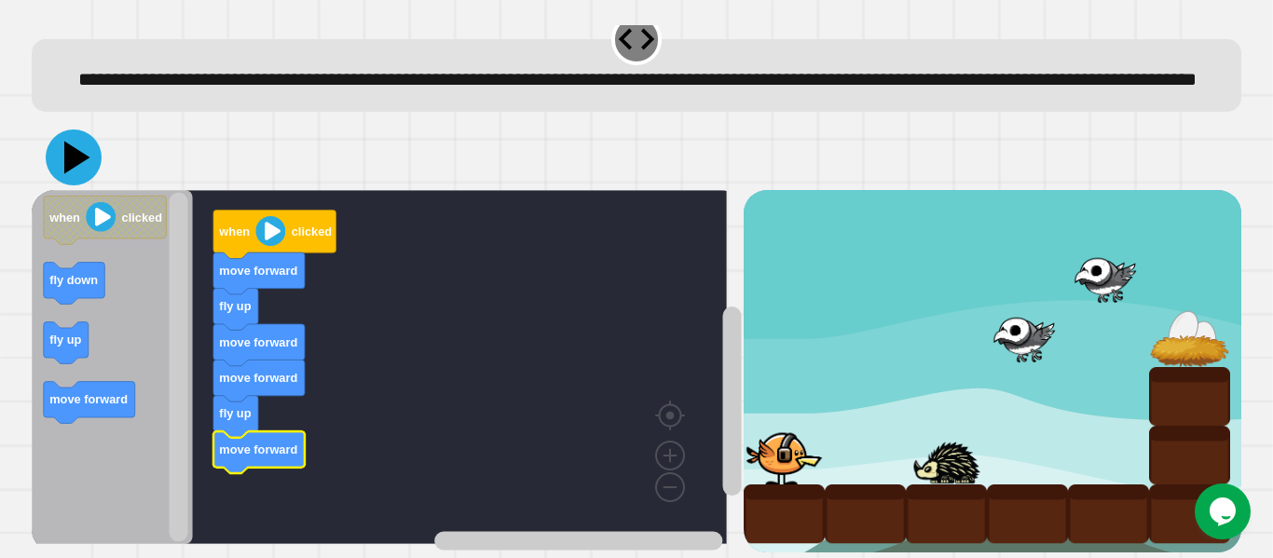
click at [87, 133] on icon at bounding box center [74, 158] width 56 height 56
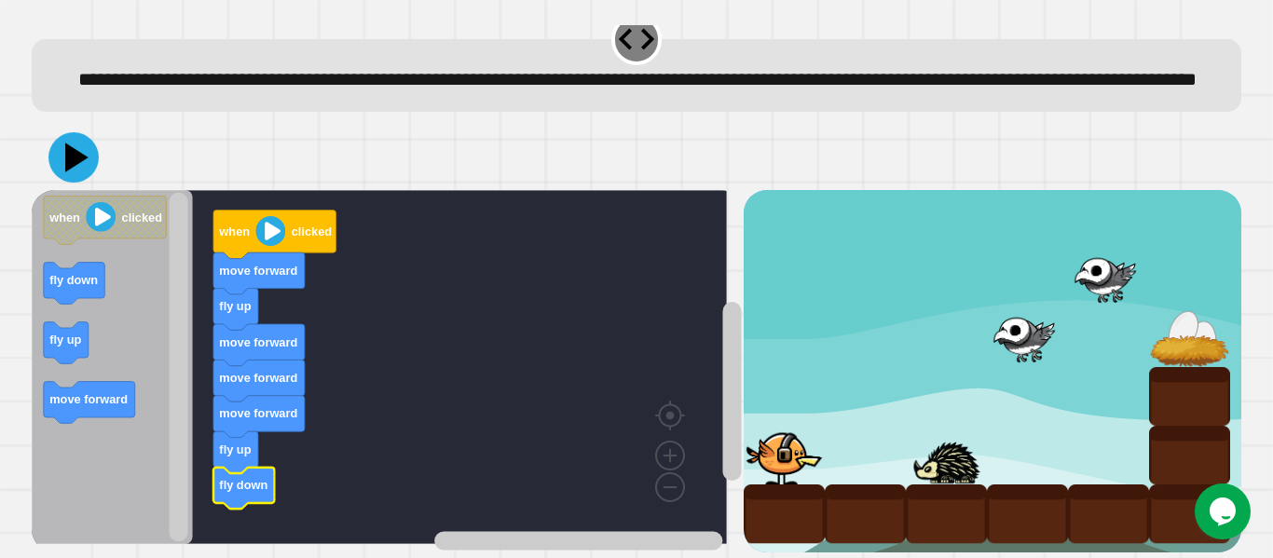
click at [81, 148] on icon at bounding box center [73, 157] width 50 height 50
click at [68, 143] on icon at bounding box center [76, 156] width 21 height 27
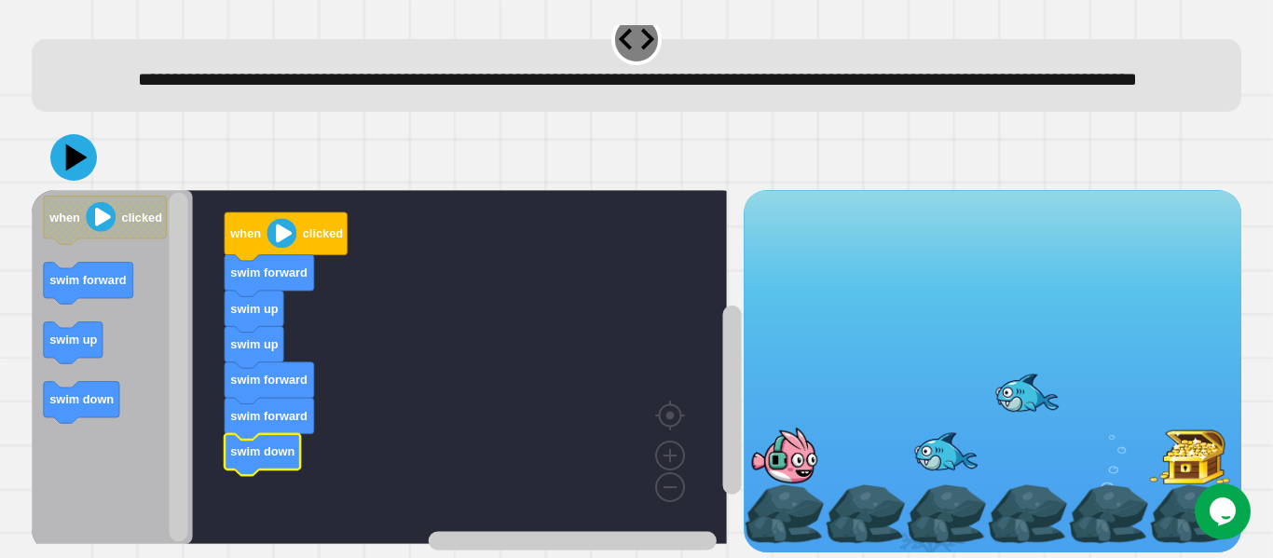
click at [64, 143] on icon at bounding box center [73, 157] width 47 height 47
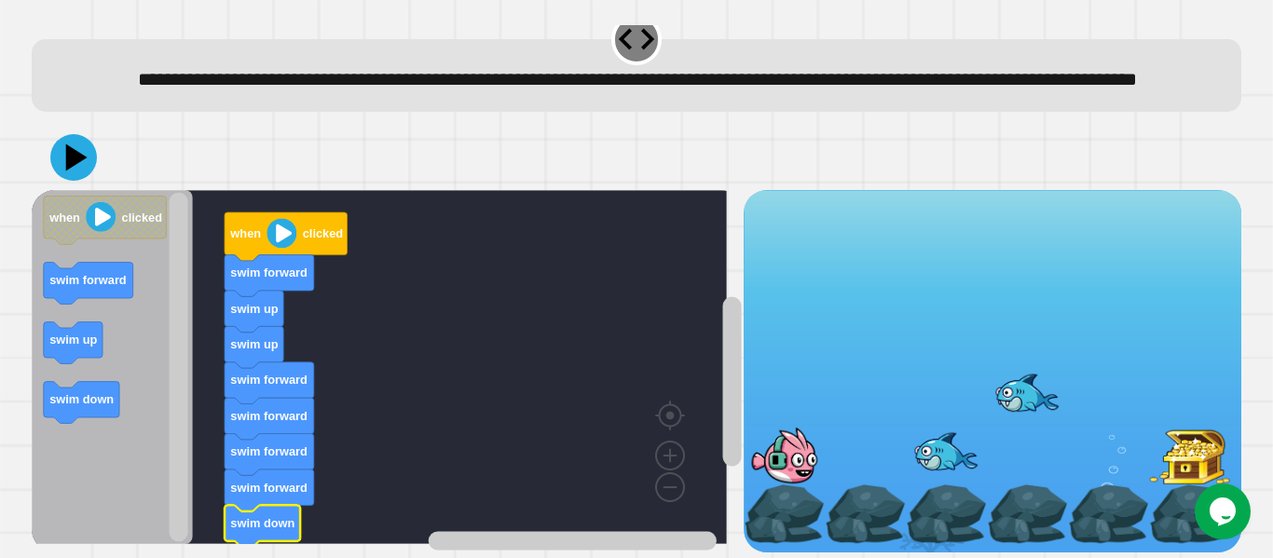
click at [64, 135] on icon at bounding box center [73, 157] width 47 height 47
click at [98, 161] on div at bounding box center [636, 157] width 1209 height 65
click at [82, 142] on icon at bounding box center [77, 158] width 26 height 33
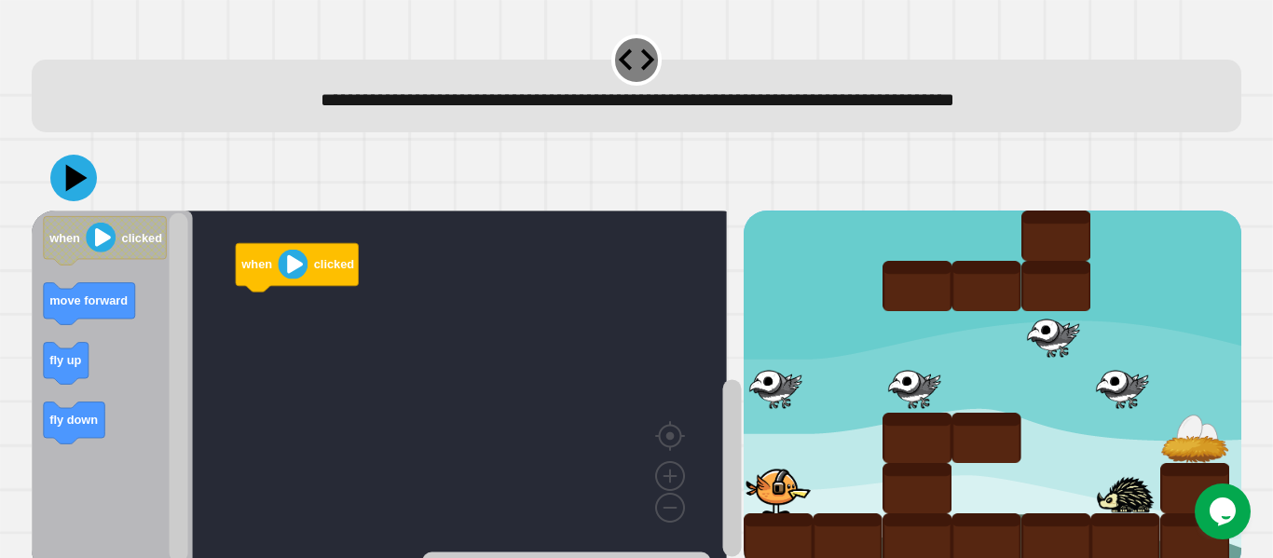
scroll to position [42, 0]
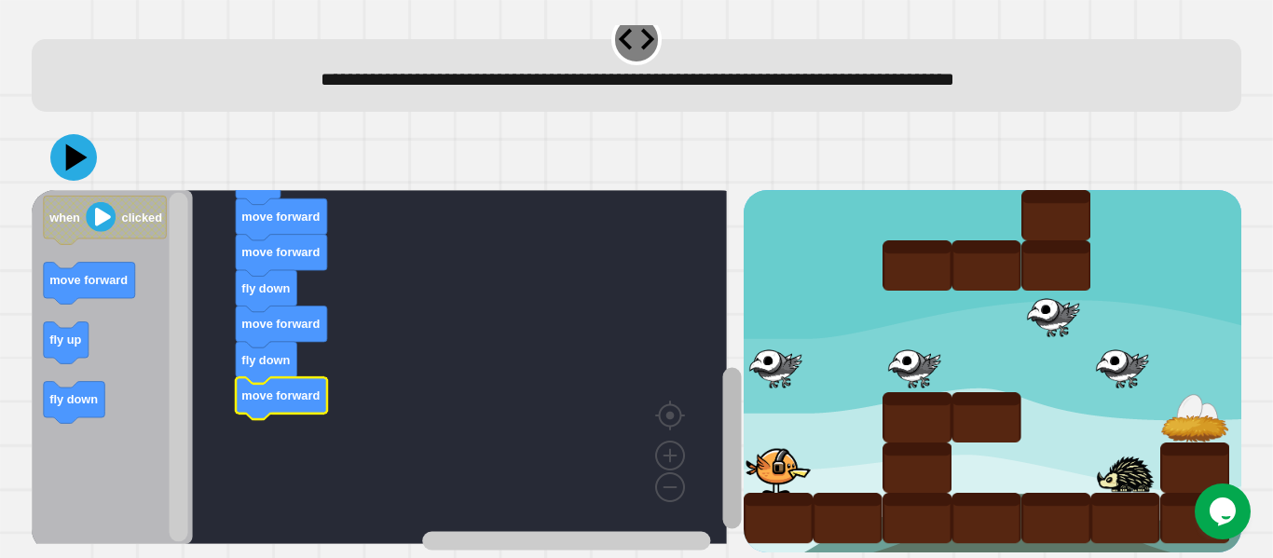
click at [722, 447] on rect "Blockly Workspace" at bounding box center [731, 447] width 19 height 161
click at [72, 142] on icon at bounding box center [77, 158] width 26 height 33
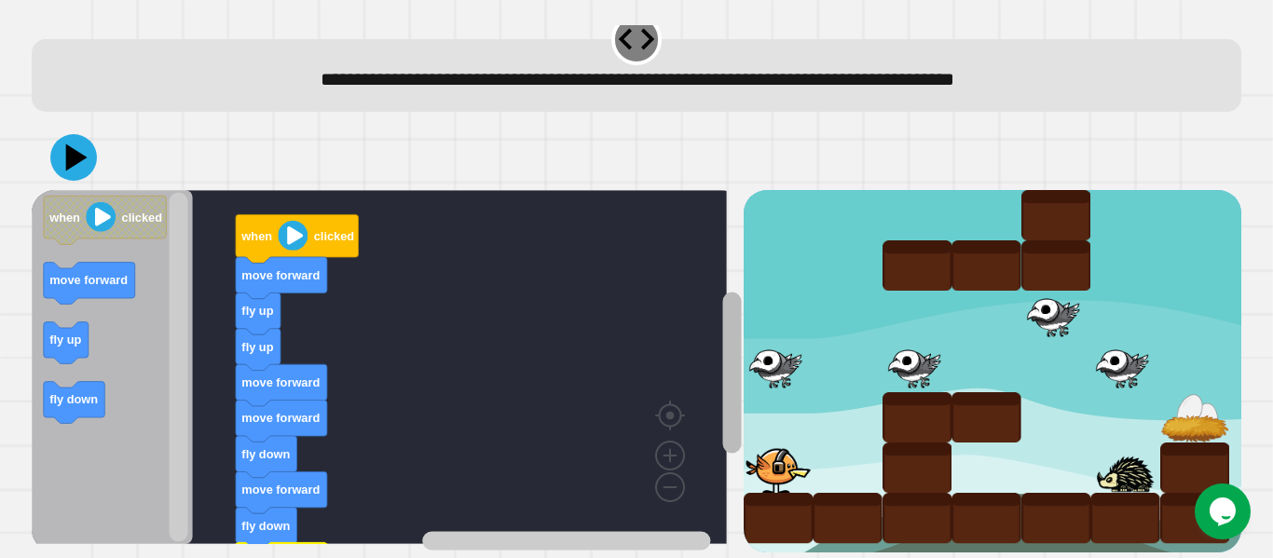
click at [722, 307] on rect "Blockly Workspace" at bounding box center [731, 372] width 19 height 161
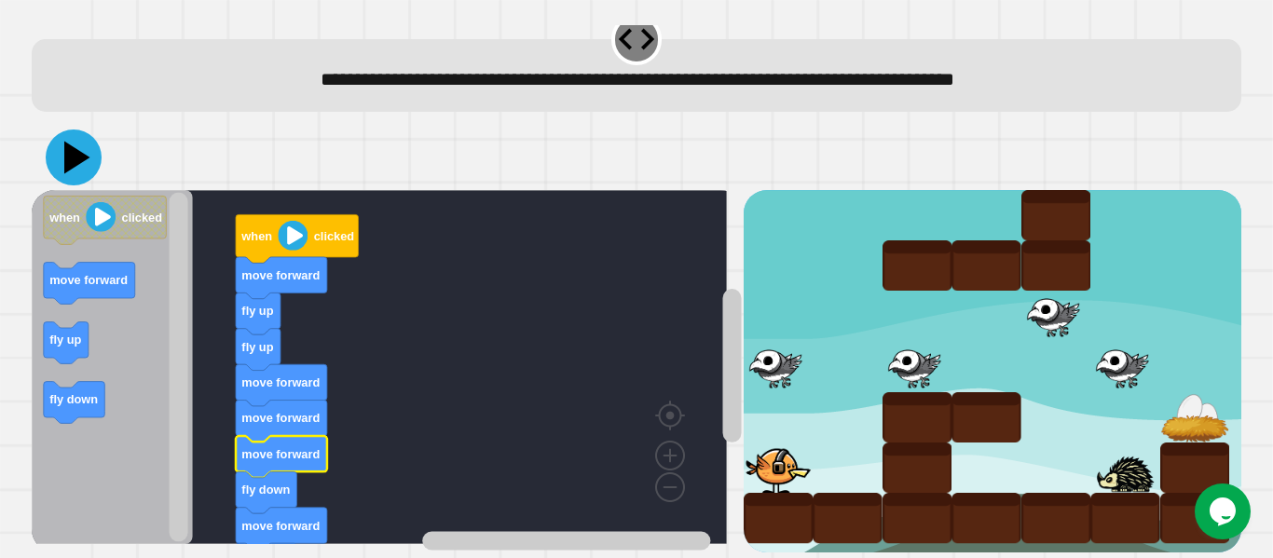
click at [67, 149] on icon at bounding box center [77, 158] width 26 height 33
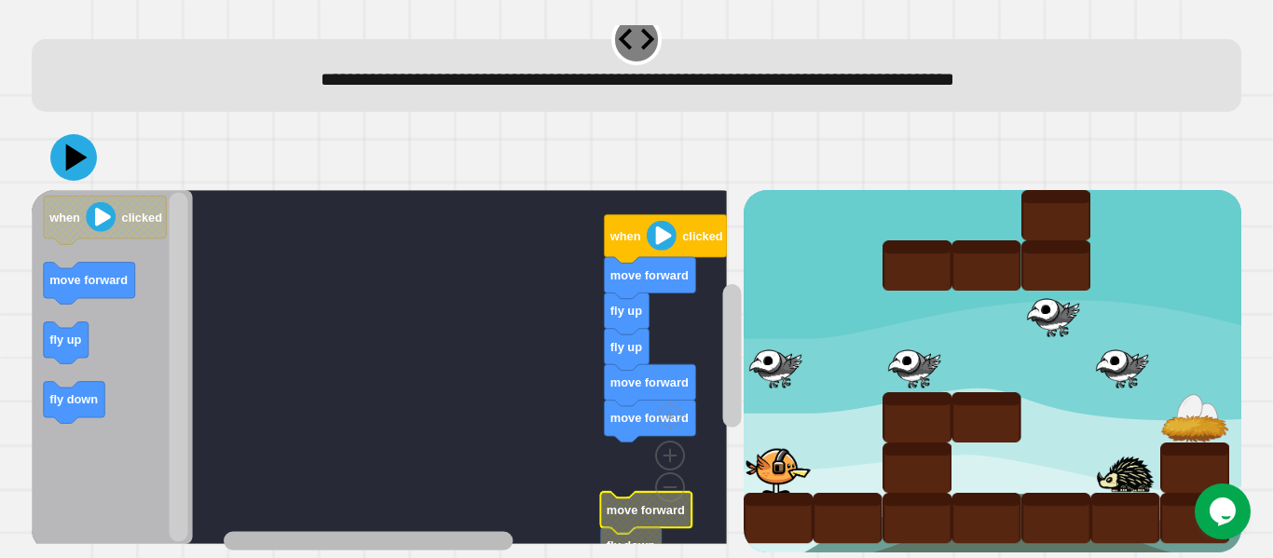
click at [269, 496] on div "when clicked move forward fly up fly up move forward move forward move forward …" at bounding box center [387, 371] width 711 height 362
drag, startPoint x: 621, startPoint y: 500, endPoint x: 621, endPoint y: 444, distance: 56.8
click at [621, 444] on div "when clicked move forward fly up fly up move forward move forward move forward …" at bounding box center [387, 371] width 711 height 362
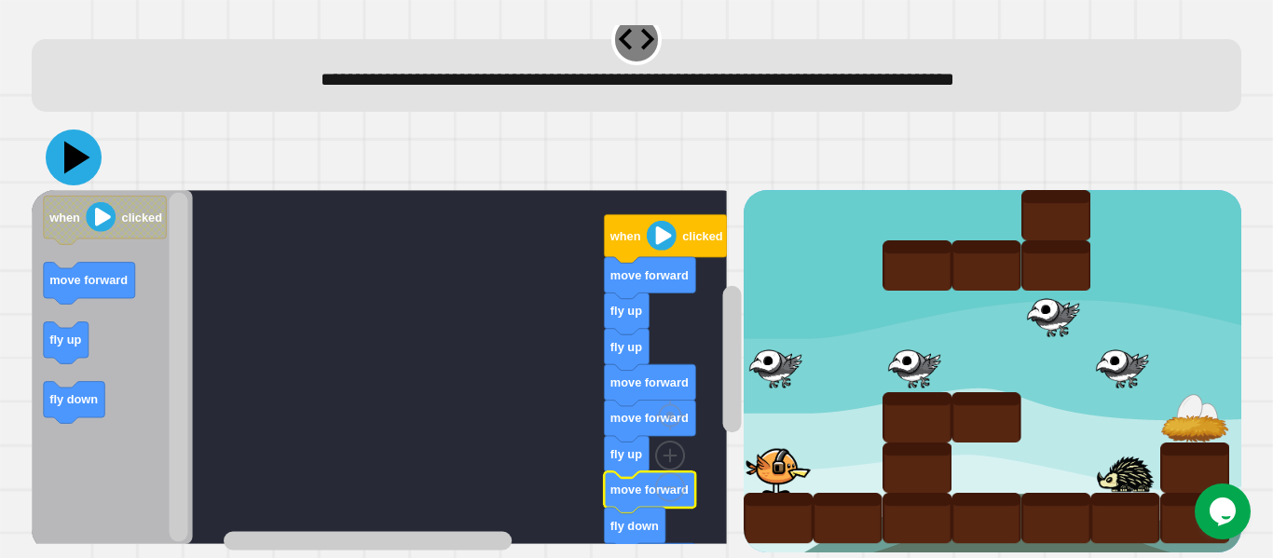
click at [62, 141] on icon at bounding box center [74, 158] width 56 height 56
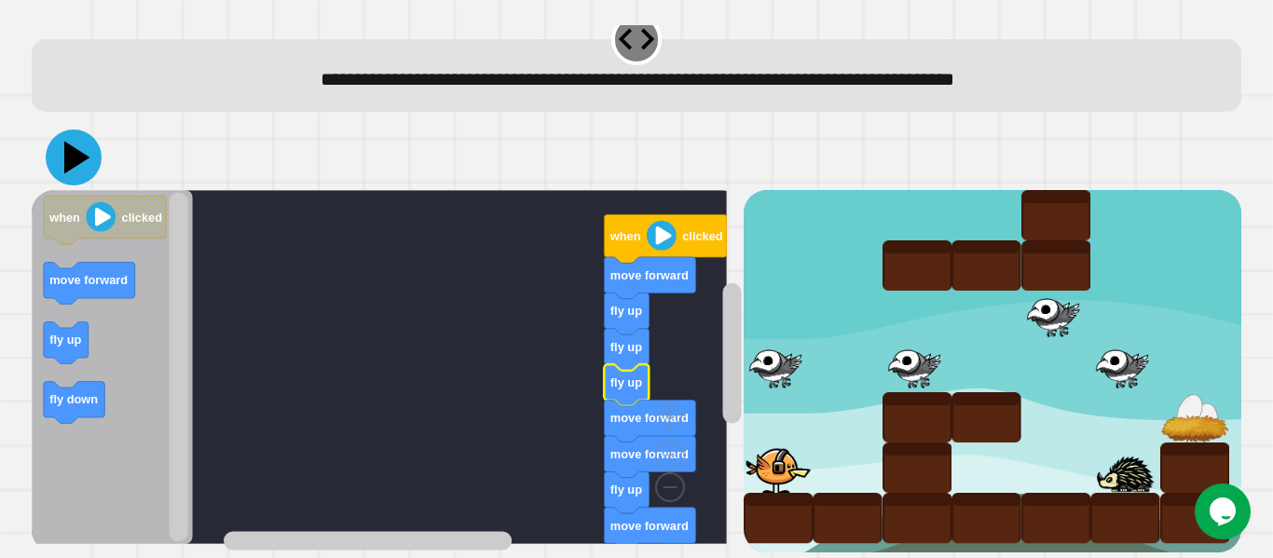
click at [92, 139] on icon at bounding box center [74, 158] width 56 height 56
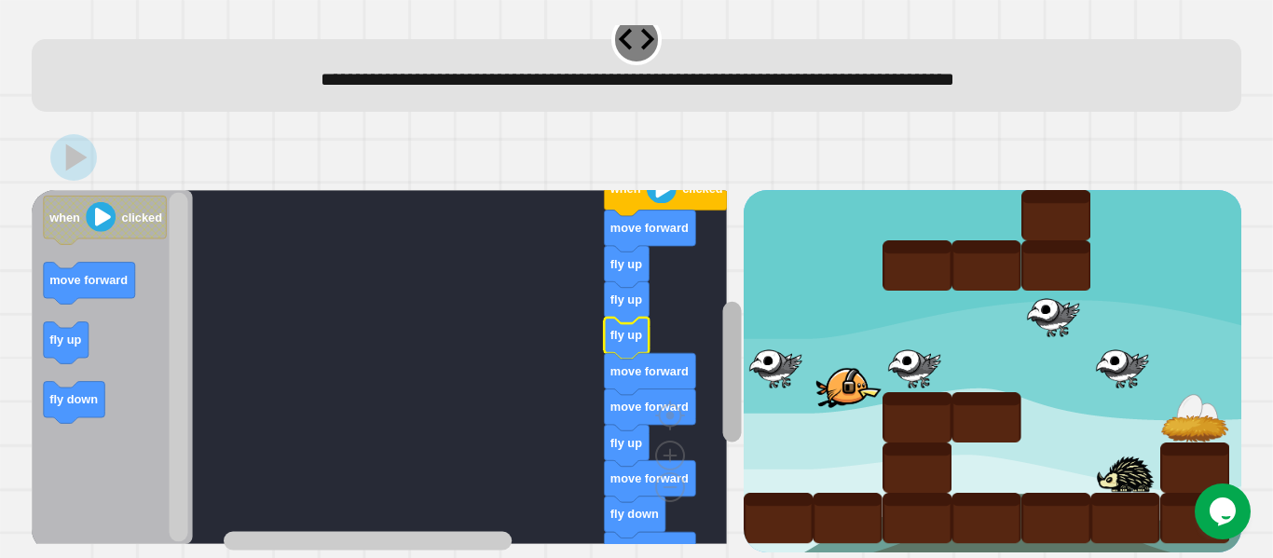
click at [722, 311] on rect "Blockly Workspace" at bounding box center [731, 371] width 19 height 141
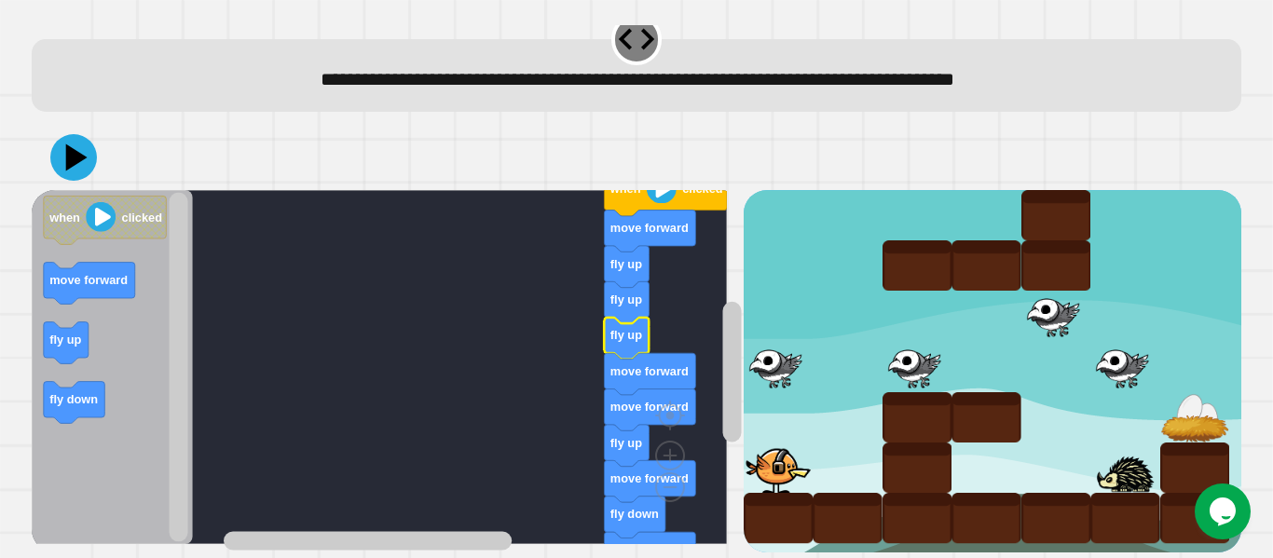
click at [611, 436] on text "fly up" at bounding box center [626, 443] width 32 height 14
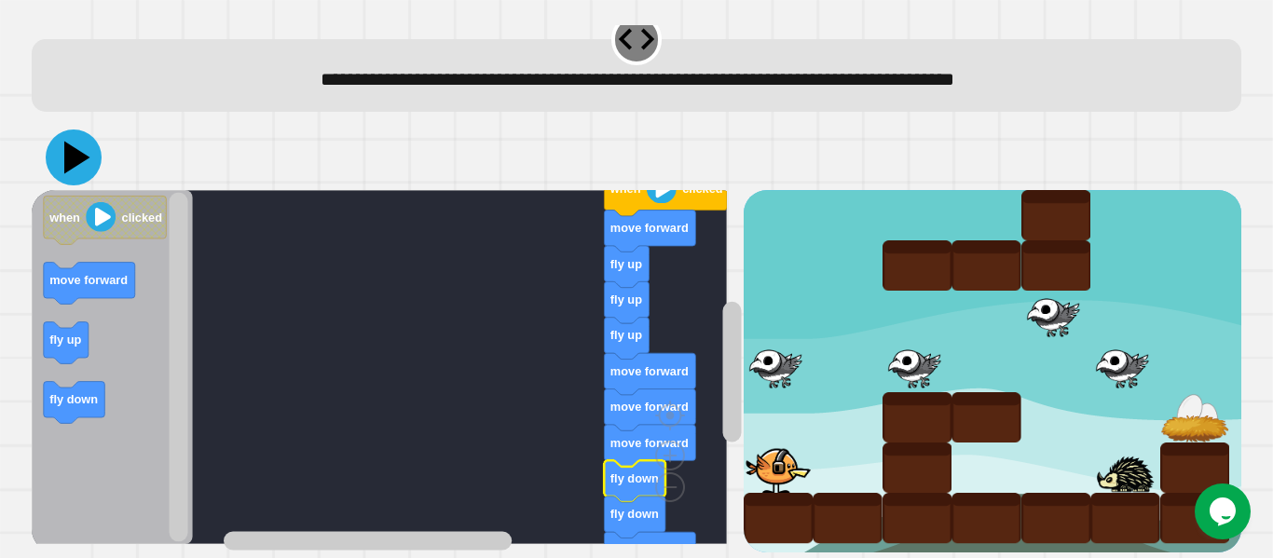
click at [80, 153] on icon at bounding box center [74, 158] width 56 height 56
click at [689, 436] on text "move forward" at bounding box center [649, 443] width 78 height 14
click at [83, 144] on icon at bounding box center [74, 158] width 56 height 56
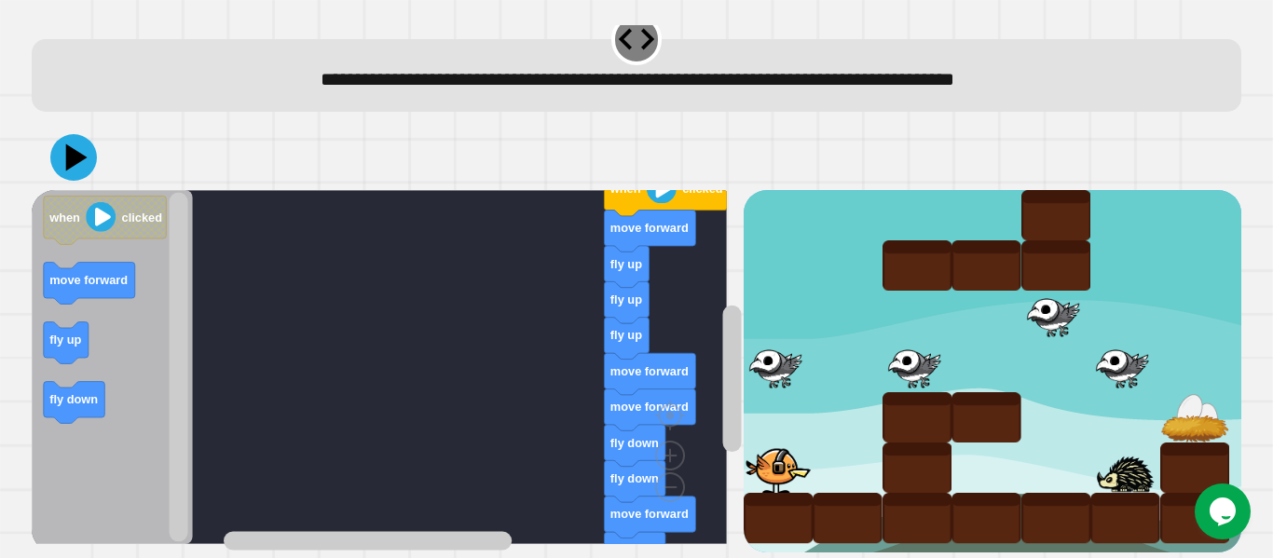
click at [632, 437] on icon "Blockly Workspace" at bounding box center [635, 446] width 61 height 42
click at [59, 149] on icon at bounding box center [74, 158] width 56 height 56
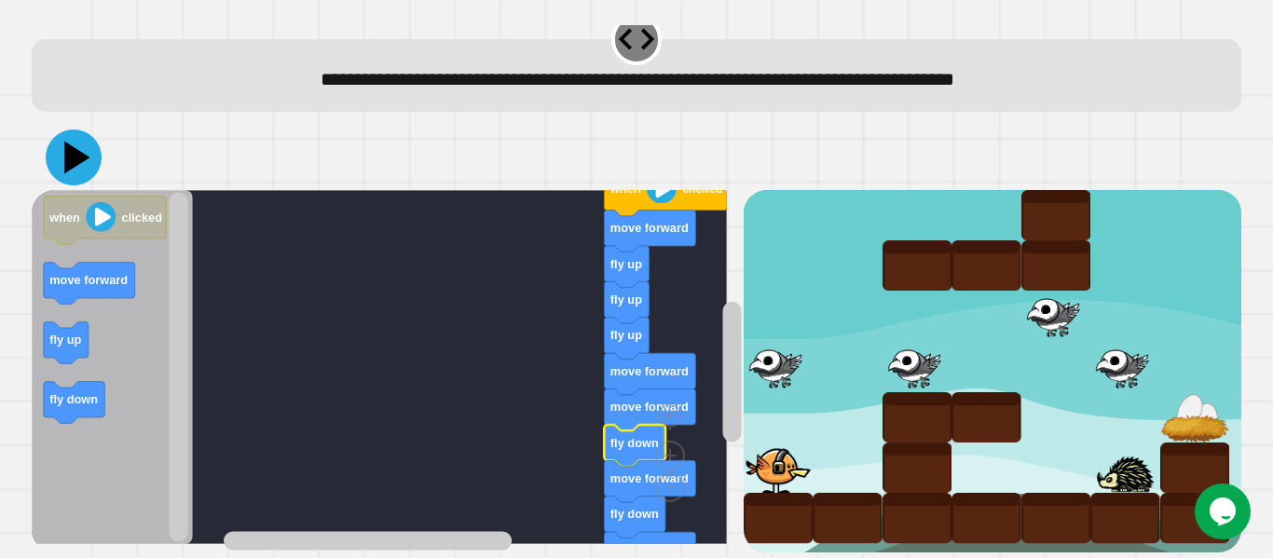
click at [61, 143] on icon at bounding box center [74, 158] width 56 height 56
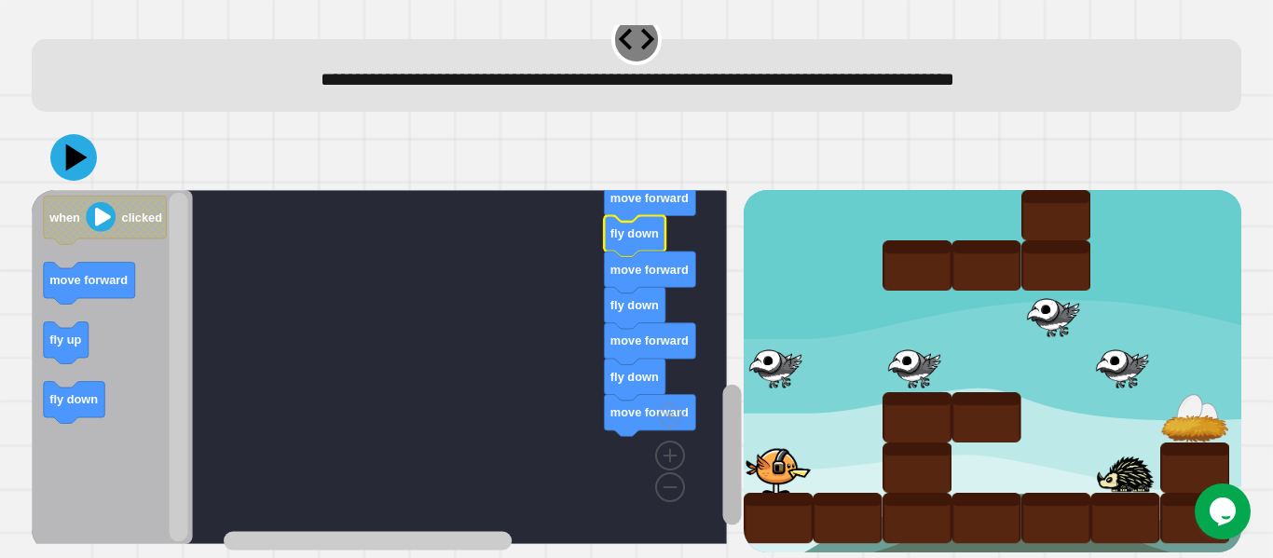
click at [722, 421] on rect "Blockly Workspace" at bounding box center [731, 454] width 19 height 141
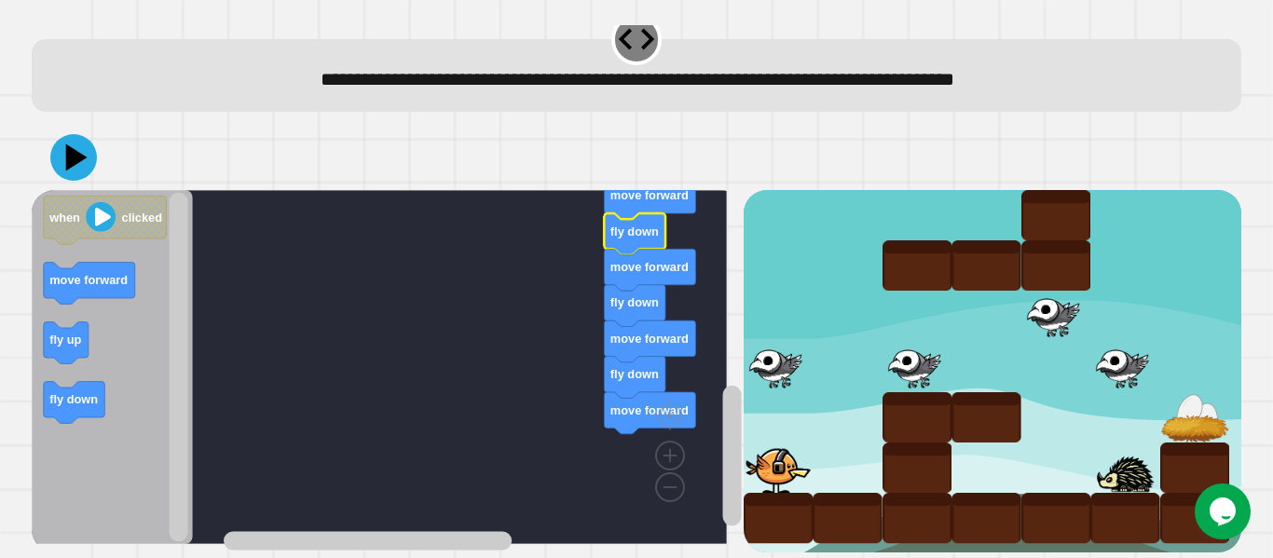
click at [632, 367] on text "fly down" at bounding box center [634, 374] width 48 height 14
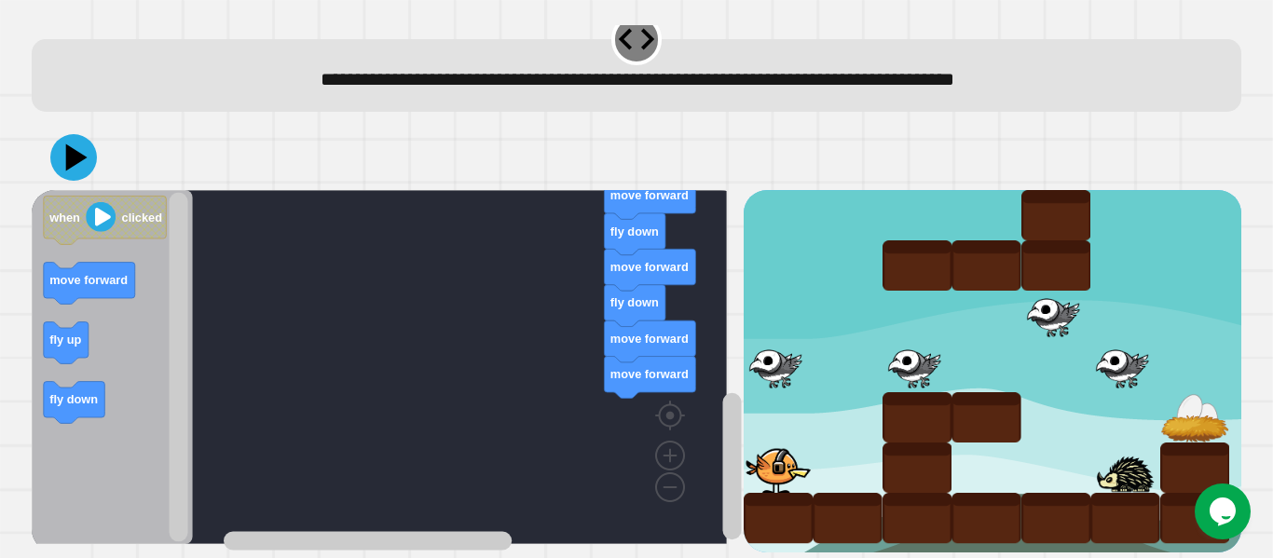
click at [52, 125] on div at bounding box center [636, 157] width 1209 height 65
click at [78, 158] on button at bounding box center [73, 157] width 47 height 47
